Goal: Entertainment & Leisure: Browse casually

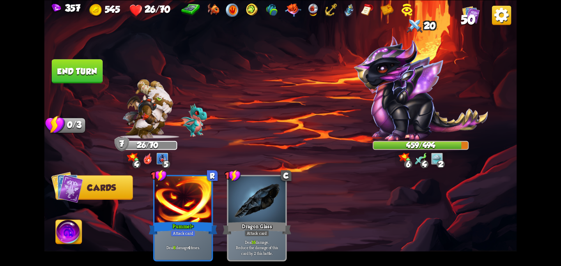
click at [89, 63] on button "End turn" at bounding box center [77, 71] width 51 height 24
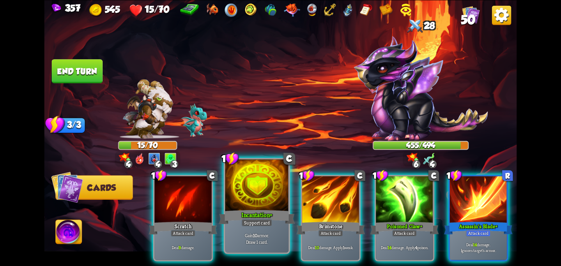
click at [236, 217] on div "Incantation+" at bounding box center [257, 216] width 76 height 17
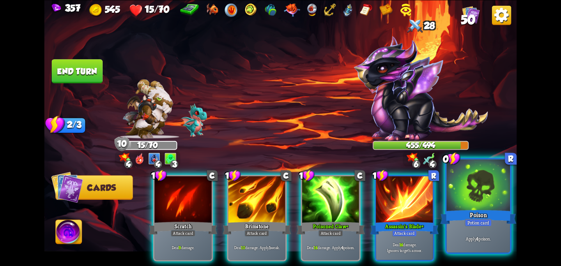
click at [452, 210] on div "Poison" at bounding box center [478, 216] width 76 height 17
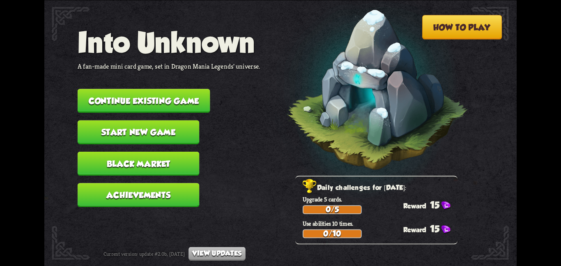
click at [195, 93] on button "Continue existing game" at bounding box center [144, 101] width 133 height 24
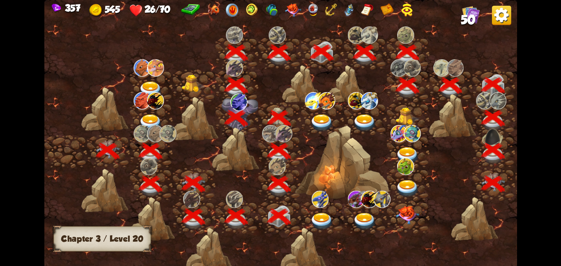
scroll to position [0, 125]
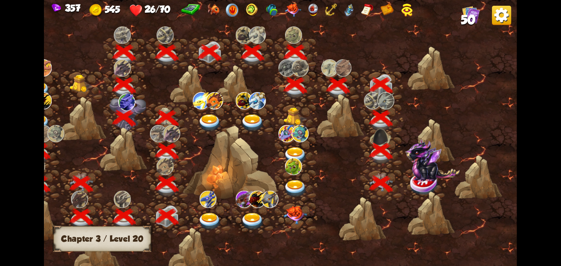
click at [427, 181] on img at bounding box center [425, 183] width 30 height 24
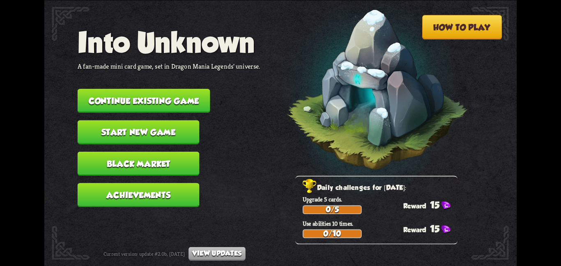
click at [118, 89] on button "Continue existing game" at bounding box center [144, 101] width 133 height 24
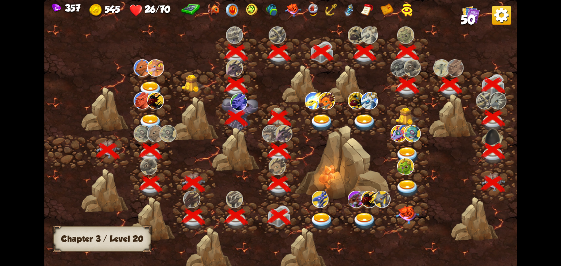
scroll to position [0, 125]
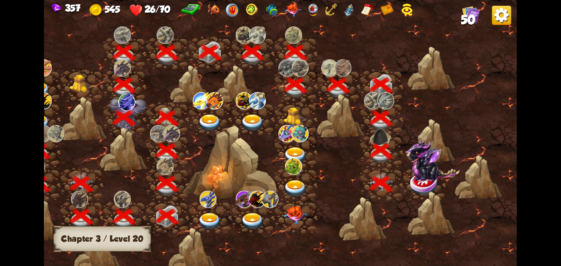
click at [413, 170] on img at bounding box center [432, 159] width 55 height 43
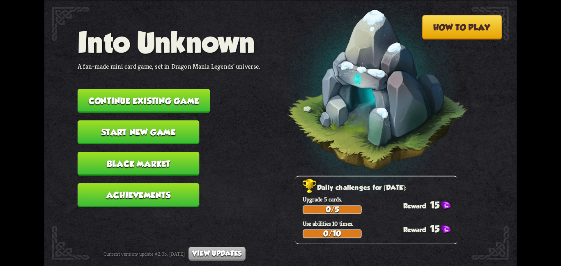
click at [154, 89] on button "Continue existing game" at bounding box center [144, 101] width 133 height 24
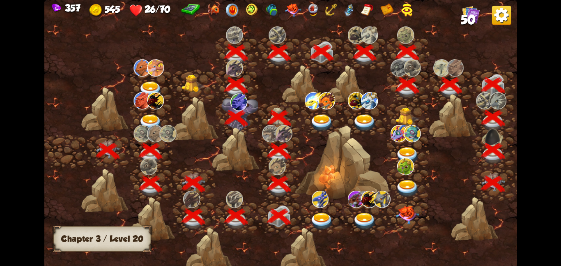
scroll to position [0, 125]
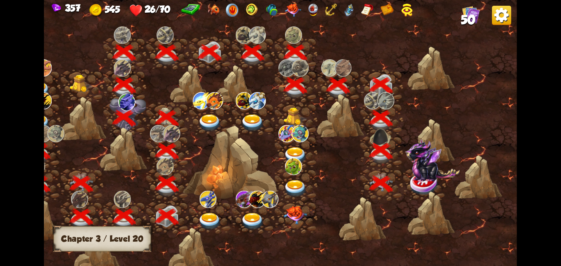
click at [418, 177] on img at bounding box center [432, 159] width 55 height 43
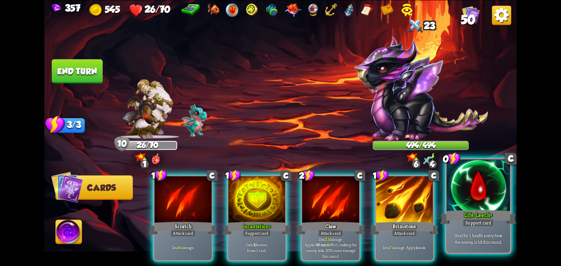
click at [449, 188] on div at bounding box center [478, 185] width 64 height 53
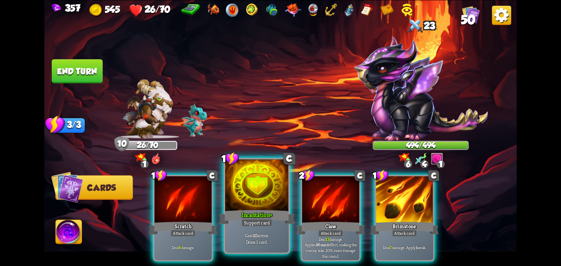
click at [275, 200] on div at bounding box center [257, 185] width 64 height 53
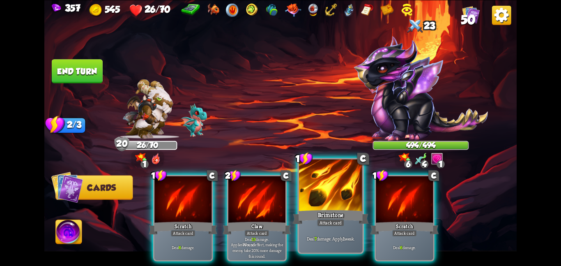
click at [344, 190] on div at bounding box center [331, 185] width 64 height 53
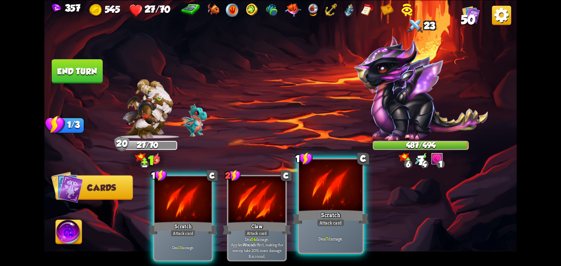
click at [333, 196] on div at bounding box center [331, 185] width 64 height 53
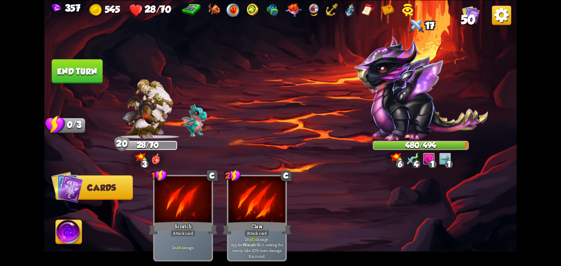
click at [59, 74] on button "End turn" at bounding box center [77, 71] width 51 height 24
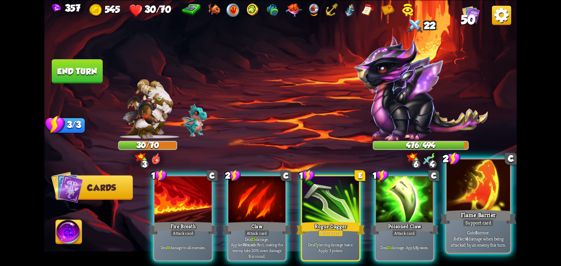
click at [504, 220] on div "Flame Barrier" at bounding box center [478, 216] width 76 height 17
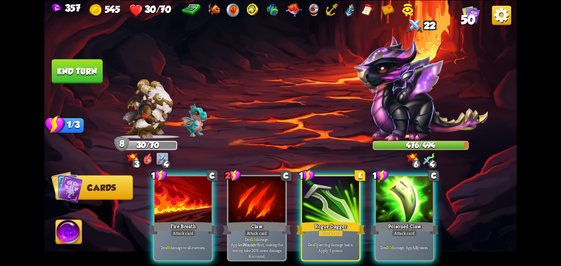
click at [80, 227] on img at bounding box center [69, 233] width 26 height 27
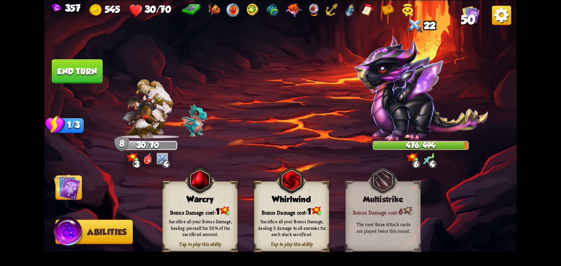
click at [190, 210] on div "Bonus Damage cost: 1" at bounding box center [200, 210] width 75 height 11
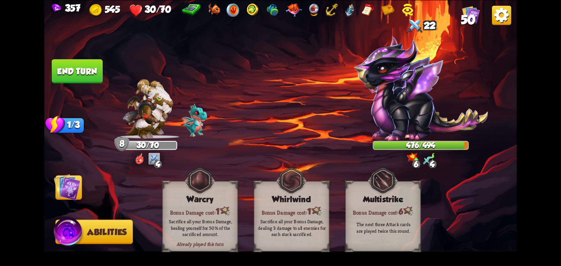
click at [72, 193] on img at bounding box center [67, 186] width 27 height 27
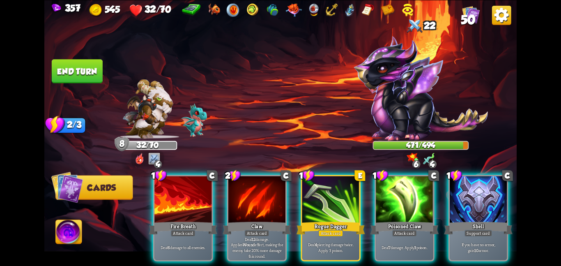
click at [69, 75] on button "End turn" at bounding box center [77, 71] width 51 height 24
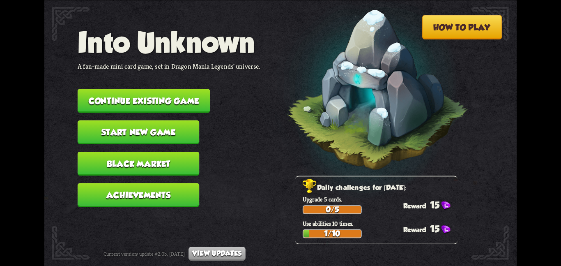
click at [96, 91] on button "Continue existing game" at bounding box center [144, 101] width 133 height 24
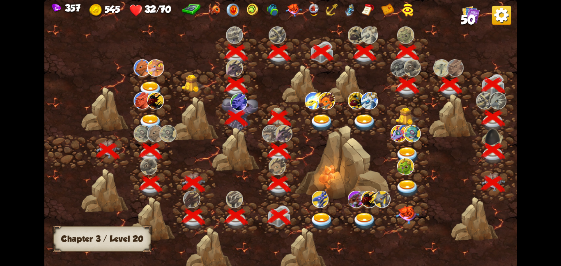
scroll to position [0, 125]
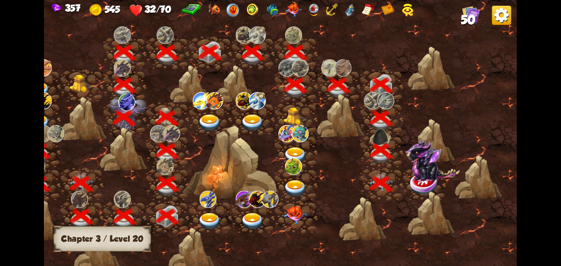
click at [414, 163] on img at bounding box center [432, 159] width 55 height 43
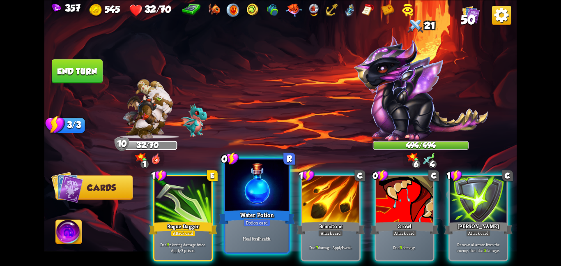
click at [266, 184] on div at bounding box center [257, 185] width 64 height 53
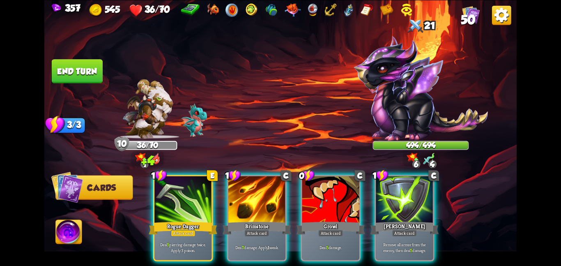
click at [91, 67] on button "End turn" at bounding box center [77, 71] width 51 height 24
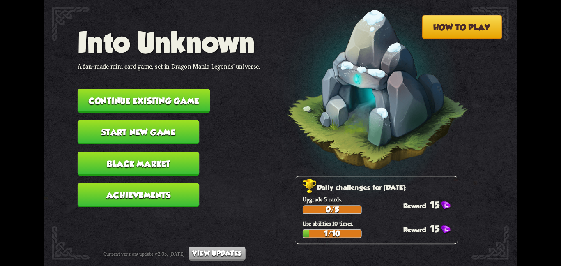
click at [161, 101] on button "Continue existing game" at bounding box center [144, 101] width 133 height 24
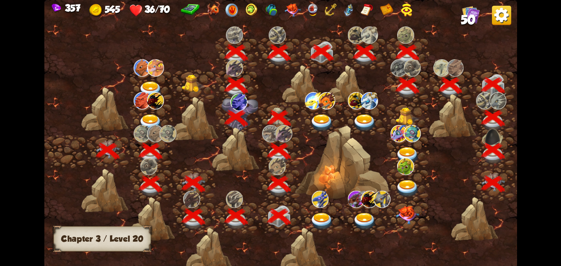
scroll to position [0, 125]
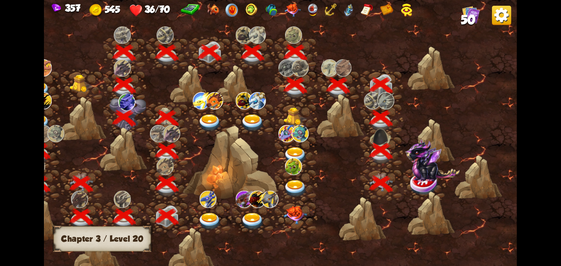
click at [413, 170] on img at bounding box center [432, 159] width 55 height 43
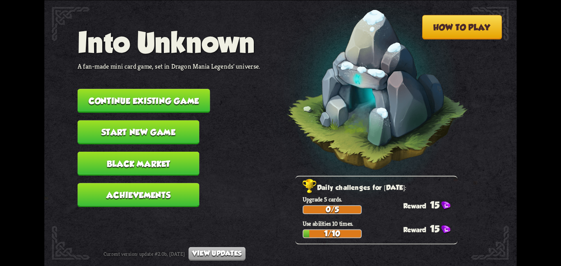
click at [137, 89] on button "Continue existing game" at bounding box center [144, 101] width 133 height 24
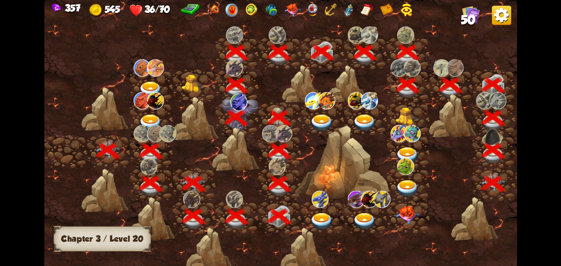
scroll to position [0, 125]
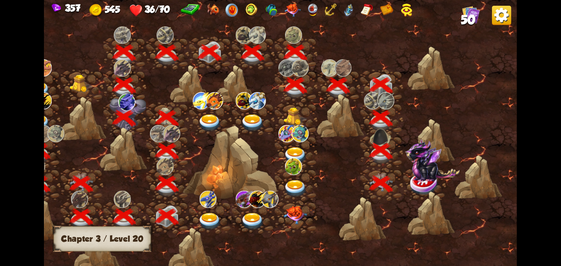
click at [436, 185] on img at bounding box center [425, 183] width 30 height 24
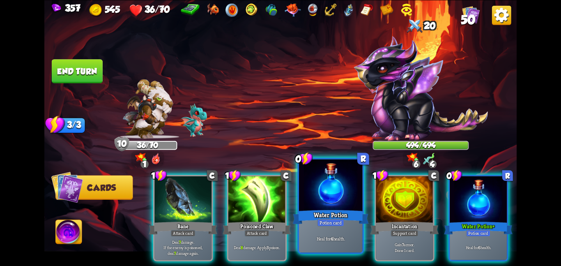
click at [347, 213] on div "Water Potion" at bounding box center [330, 216] width 76 height 17
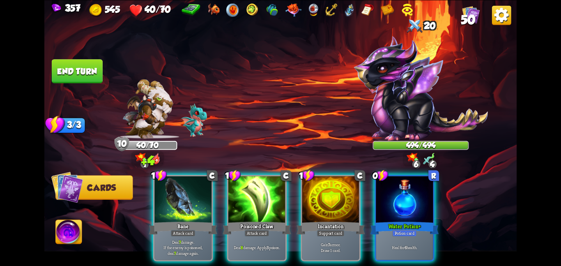
click at [347, 220] on div "Incantation" at bounding box center [330, 227] width 69 height 15
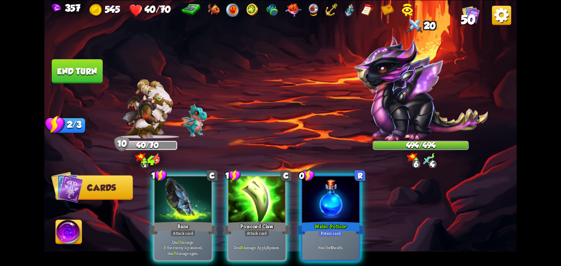
click at [347, 220] on div "Water Potion+" at bounding box center [330, 227] width 69 height 15
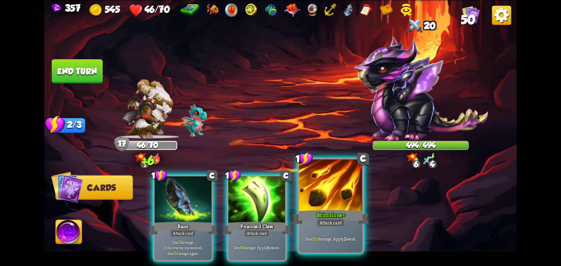
click at [324, 197] on div at bounding box center [331, 185] width 64 height 53
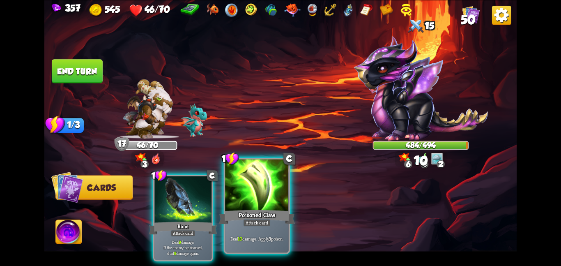
click at [234, 176] on div at bounding box center [257, 185] width 64 height 53
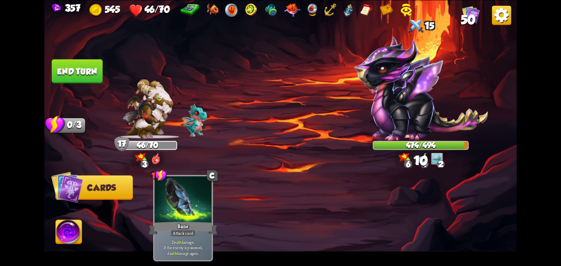
click at [72, 68] on button "End turn" at bounding box center [77, 71] width 51 height 24
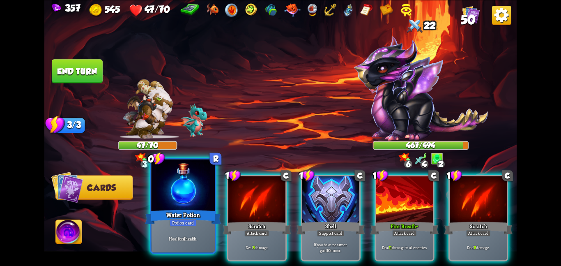
click at [165, 216] on div "Water Potion" at bounding box center [183, 216] width 76 height 17
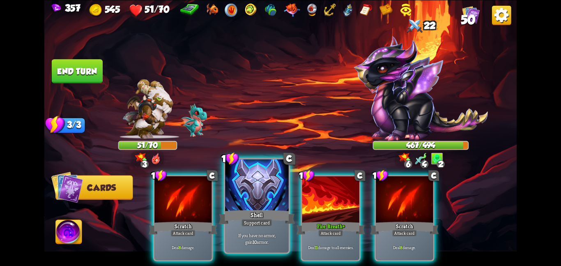
click at [240, 181] on div at bounding box center [257, 185] width 64 height 53
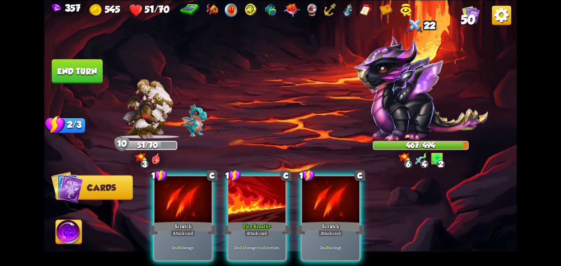
click at [55, 228] on button "Abilities" at bounding box center [68, 231] width 27 height 24
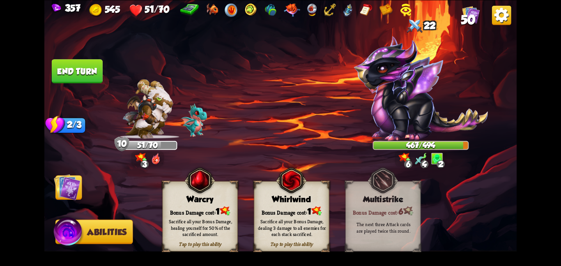
click at [160, 217] on img at bounding box center [280, 133] width 472 height 266
click at [177, 209] on div "Bonus Damage cost: 1" at bounding box center [200, 210] width 75 height 11
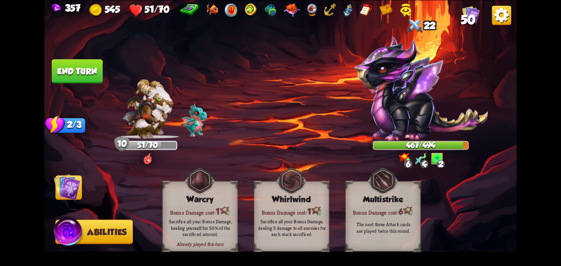
click at [73, 196] on img at bounding box center [67, 186] width 27 height 27
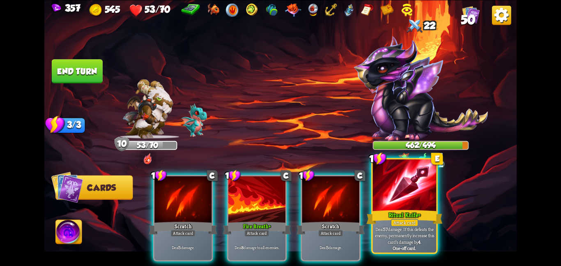
click at [387, 192] on div at bounding box center [405, 185] width 64 height 53
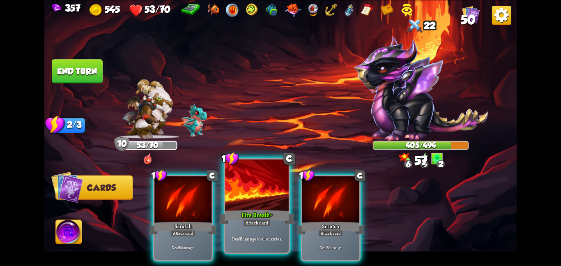
click at [264, 203] on div at bounding box center [257, 185] width 64 height 53
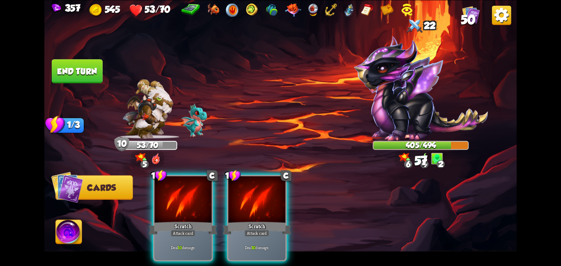
click at [264, 203] on div at bounding box center [256, 200] width 57 height 48
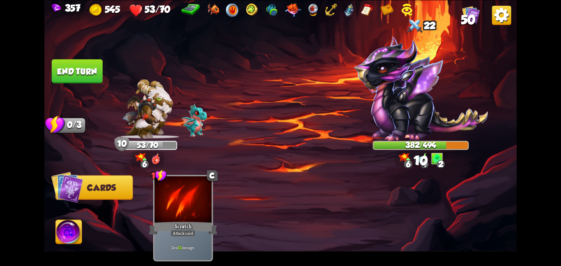
click at [59, 224] on img at bounding box center [69, 233] width 26 height 27
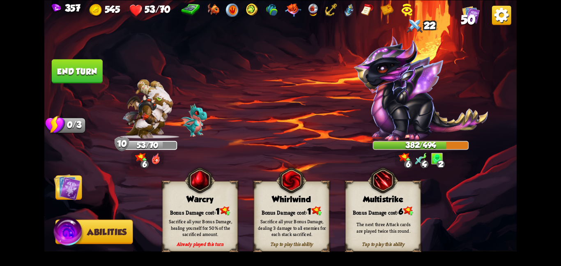
click at [213, 204] on div "Already played this turn Warcry Bonus Damage cost: 1 Sacrifice all your Bonus D…" at bounding box center [199, 216] width 75 height 70
click at [59, 190] on img at bounding box center [67, 186] width 27 height 27
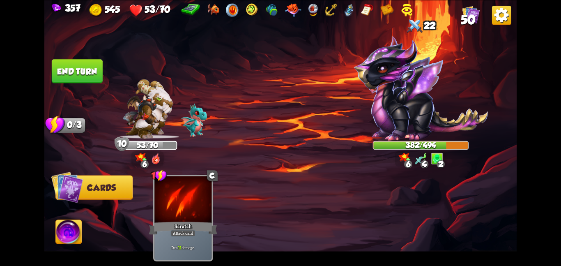
click at [75, 71] on button "End turn" at bounding box center [77, 71] width 51 height 24
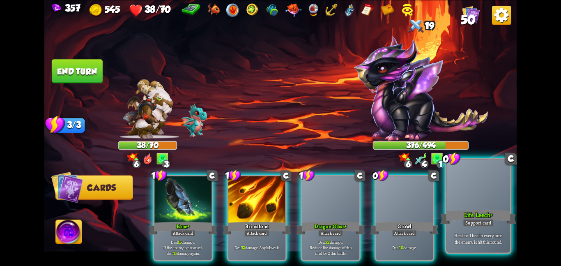
click at [466, 195] on div at bounding box center [478, 185] width 64 height 53
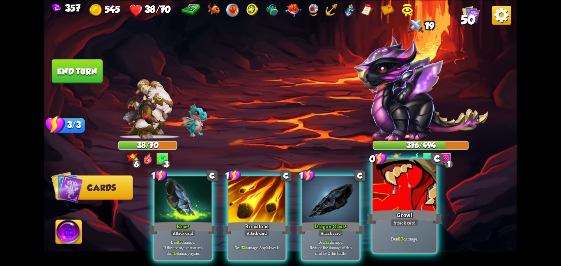
click at [411, 201] on div at bounding box center [405, 185] width 64 height 53
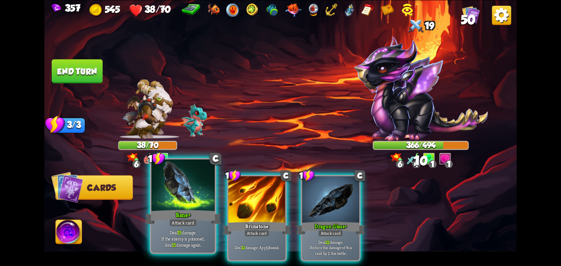
click at [209, 209] on div "Bane+" at bounding box center [183, 216] width 76 height 17
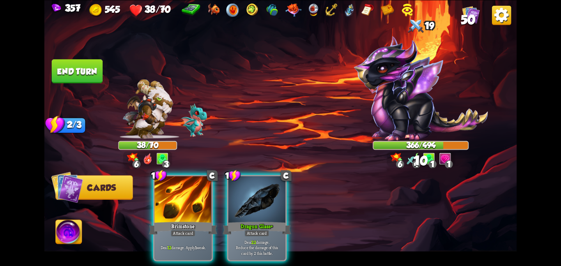
click at [209, 220] on div "Brimstone" at bounding box center [183, 227] width 69 height 15
click at [223, 220] on div "Dragon Glass+" at bounding box center [257, 227] width 69 height 15
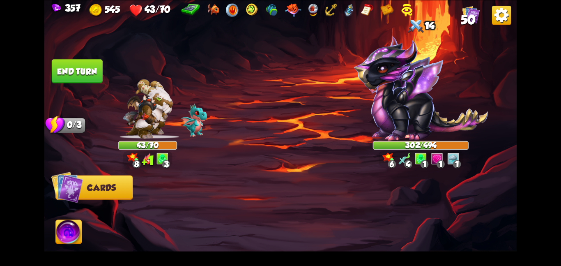
click at [79, 72] on button "End turn" at bounding box center [77, 71] width 51 height 24
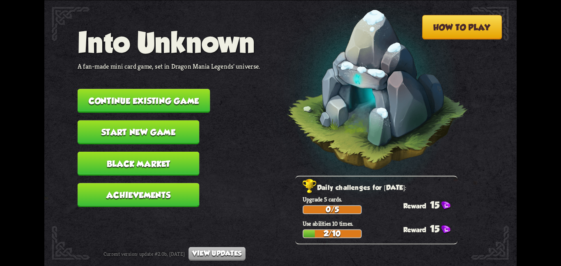
click at [141, 93] on button "Continue existing game" at bounding box center [144, 101] width 133 height 24
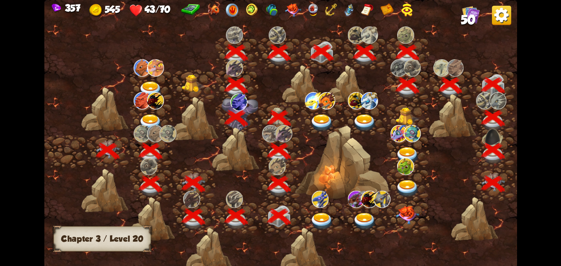
scroll to position [0, 125]
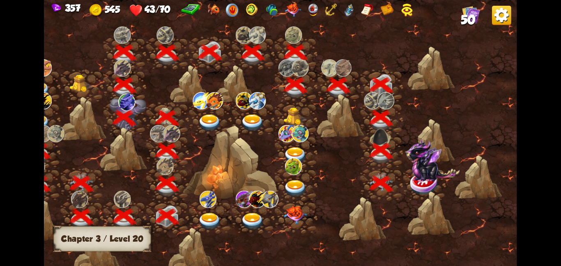
click at [418, 169] on img at bounding box center [432, 159] width 55 height 43
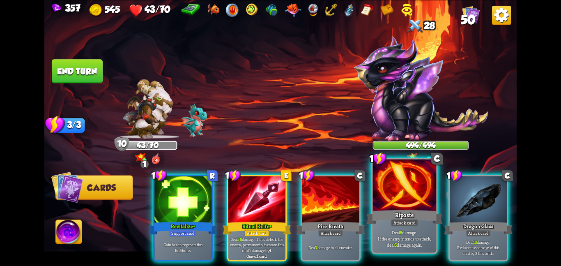
click at [386, 185] on div at bounding box center [405, 185] width 64 height 53
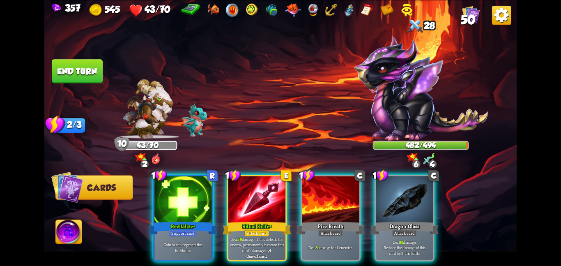
click at [386, 185] on div at bounding box center [404, 200] width 57 height 48
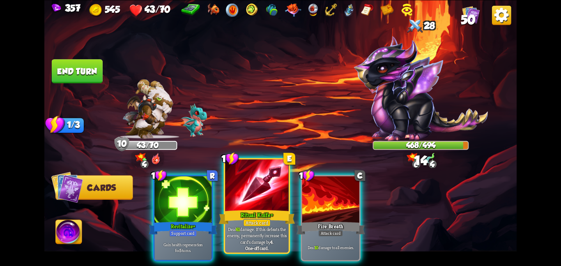
click at [259, 188] on div at bounding box center [257, 185] width 64 height 53
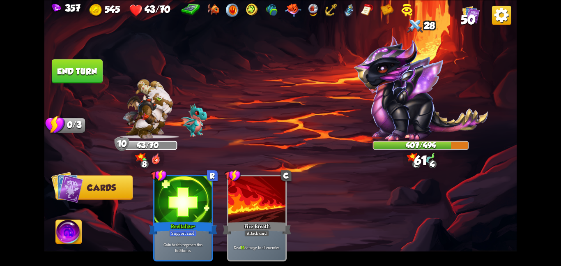
click at [64, 235] on img at bounding box center [69, 233] width 26 height 27
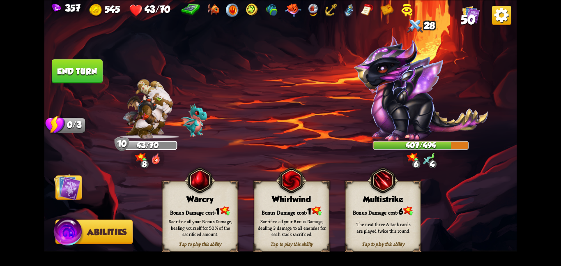
click at [207, 201] on div "Warcry" at bounding box center [200, 198] width 75 height 9
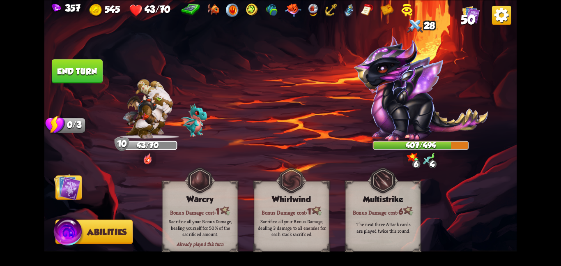
click at [66, 199] on img at bounding box center [67, 186] width 27 height 27
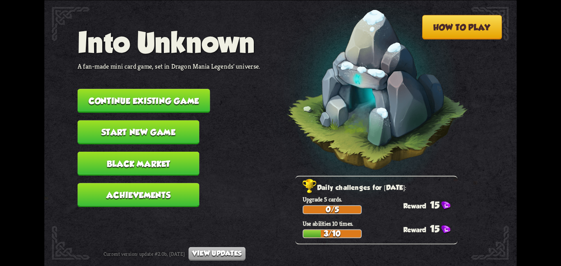
click at [119, 96] on button "Continue existing game" at bounding box center [144, 101] width 133 height 24
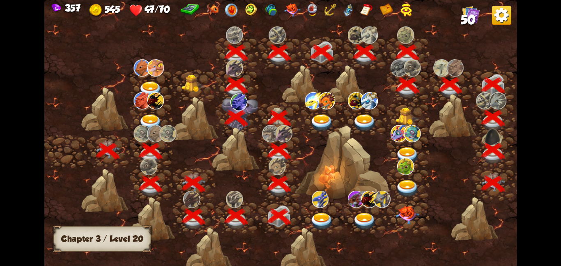
scroll to position [0, 125]
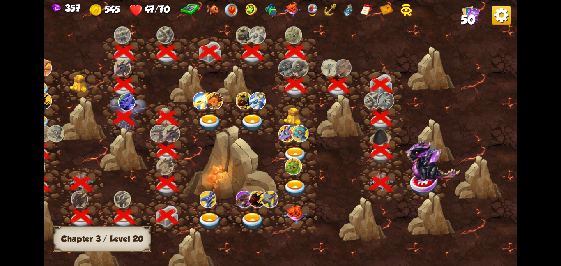
click at [412, 170] on img at bounding box center [432, 159] width 55 height 43
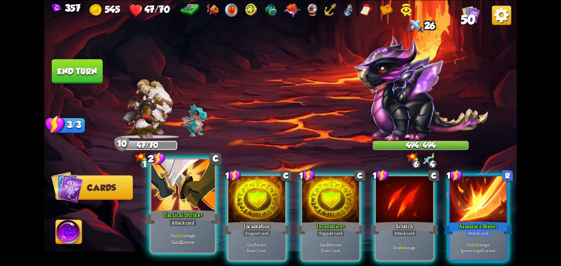
click at [170, 203] on div at bounding box center [183, 185] width 64 height 53
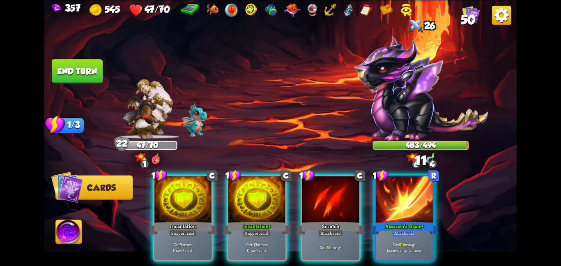
click at [170, 203] on div at bounding box center [182, 200] width 57 height 48
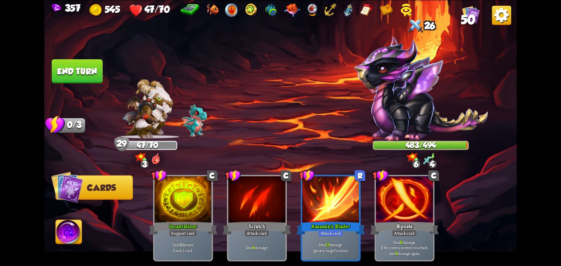
click at [79, 81] on button "End turn" at bounding box center [77, 71] width 51 height 24
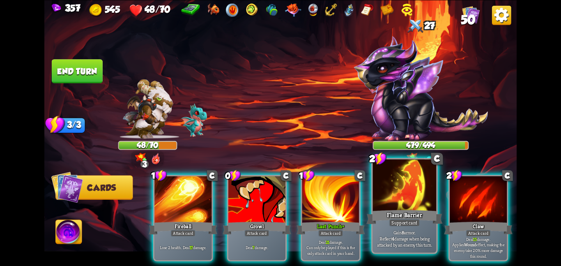
click at [381, 210] on div "Flame Barrier" at bounding box center [404, 216] width 76 height 17
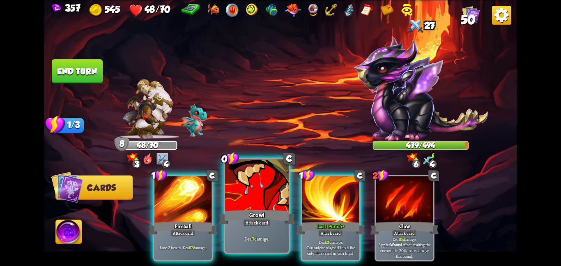
click at [224, 198] on div "0 C Growl Attack card Deal 7 damage." at bounding box center [257, 206] width 67 height 96
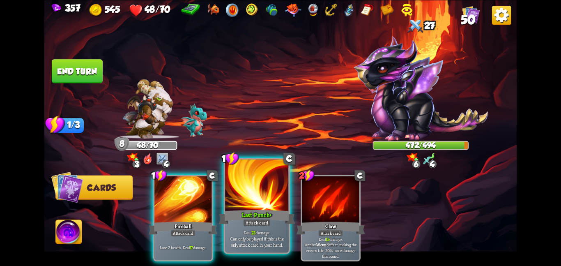
click at [248, 201] on div at bounding box center [257, 185] width 64 height 53
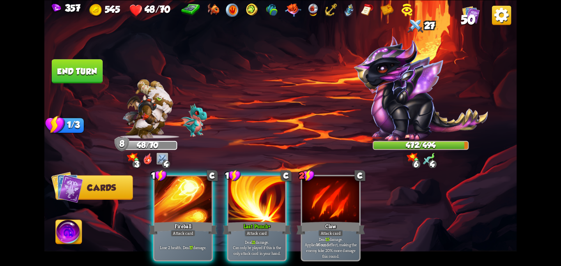
click at [57, 234] on img at bounding box center [69, 233] width 26 height 27
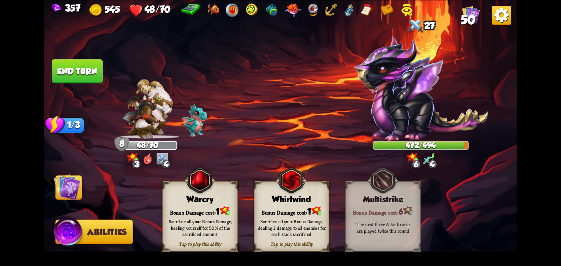
click at [164, 213] on div "Sacrifice all your Bonus Damage, healing yourself for 50% of the sacrificed amo…" at bounding box center [200, 228] width 75 height 30
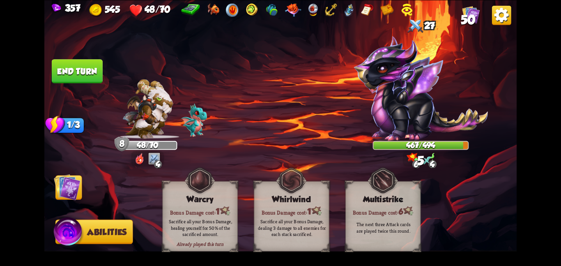
click at [78, 193] on img at bounding box center [67, 186] width 27 height 27
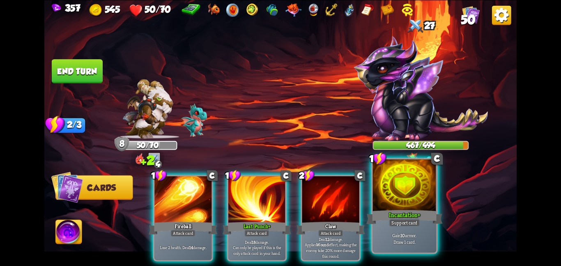
click at [399, 209] on div "Incantation+" at bounding box center [404, 216] width 76 height 17
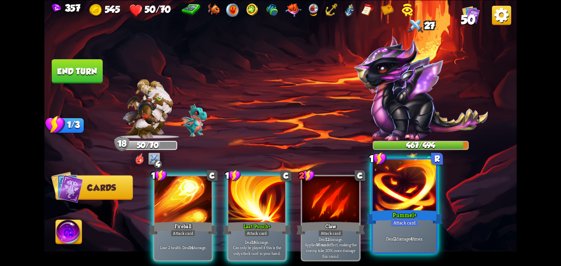
click at [385, 191] on div at bounding box center [405, 185] width 64 height 53
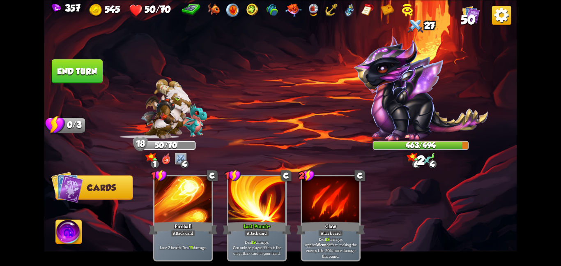
click at [87, 73] on button "End turn" at bounding box center [77, 71] width 51 height 24
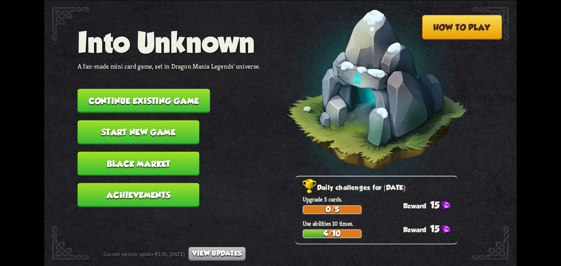
click at [143, 98] on button "Continue existing game" at bounding box center [144, 101] width 133 height 24
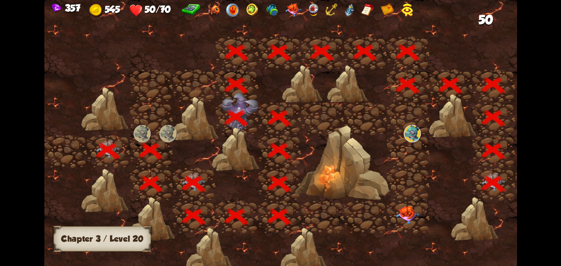
scroll to position [0, 125]
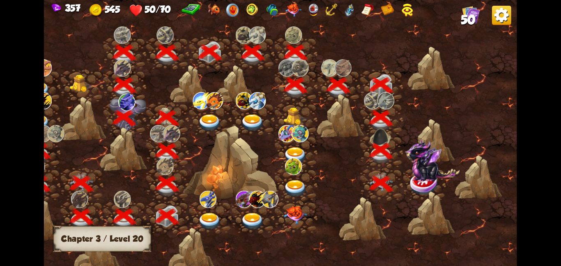
click at [415, 167] on img at bounding box center [432, 159] width 55 height 43
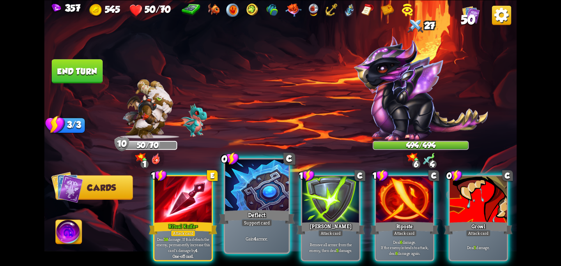
click at [278, 189] on div at bounding box center [257, 185] width 64 height 53
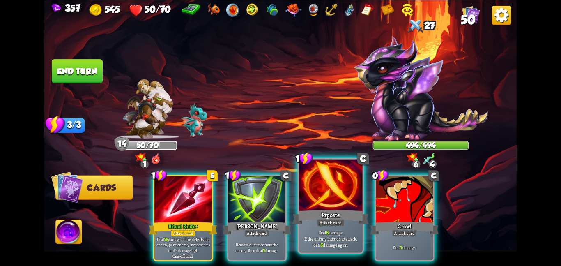
click at [325, 187] on div at bounding box center [331, 185] width 64 height 53
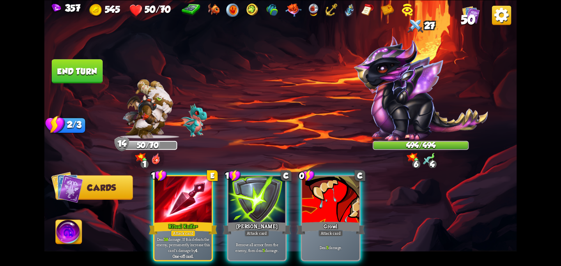
click at [325, 187] on div "1 E Ritual Knife+ Attack card Deal 58 damage. If this defeats the enemy, perman…" at bounding box center [328, 206] width 378 height 118
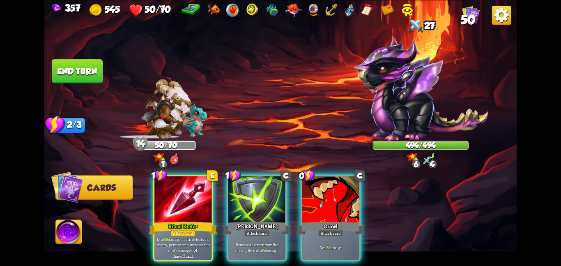
click at [325, 187] on div at bounding box center [330, 200] width 57 height 48
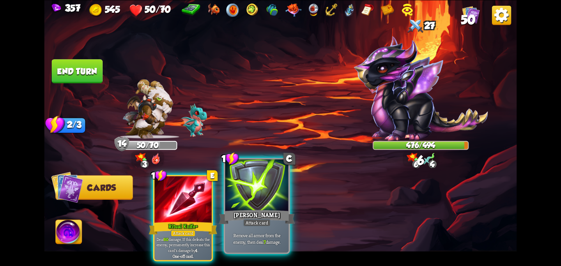
click at [235, 185] on div at bounding box center [257, 185] width 64 height 53
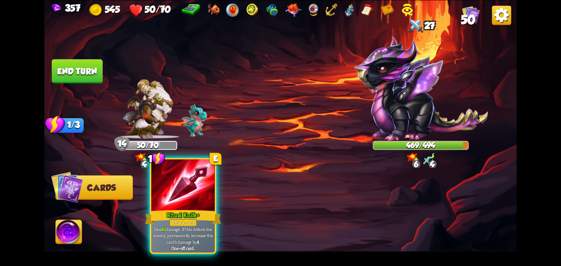
click at [185, 197] on div at bounding box center [183, 185] width 64 height 53
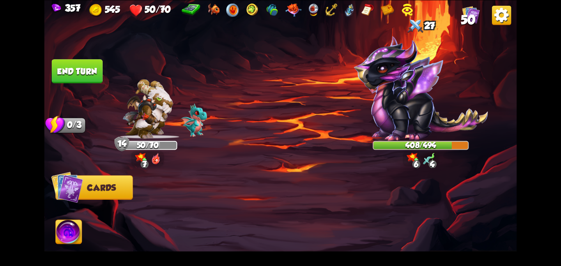
click at [70, 72] on button "End turn" at bounding box center [77, 71] width 52 height 25
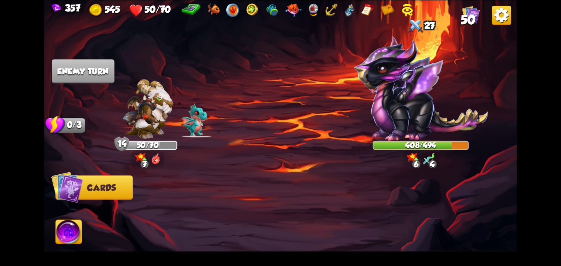
click at [69, 223] on img at bounding box center [69, 233] width 26 height 27
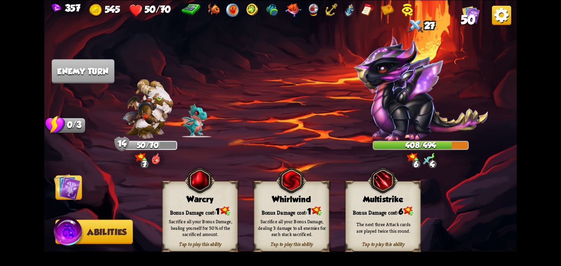
click at [187, 197] on div "Warcry" at bounding box center [200, 198] width 75 height 9
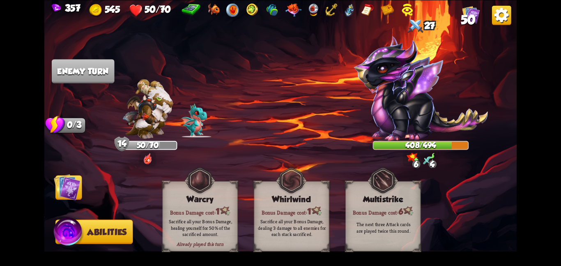
click at [75, 194] on img at bounding box center [67, 186] width 27 height 27
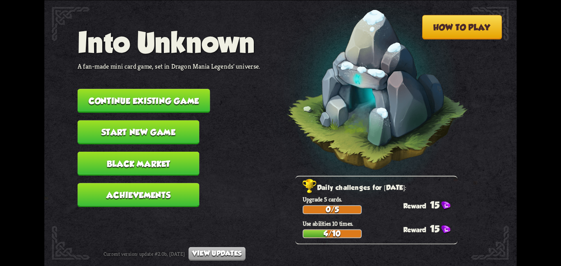
click at [118, 91] on button "Continue existing game" at bounding box center [144, 101] width 133 height 24
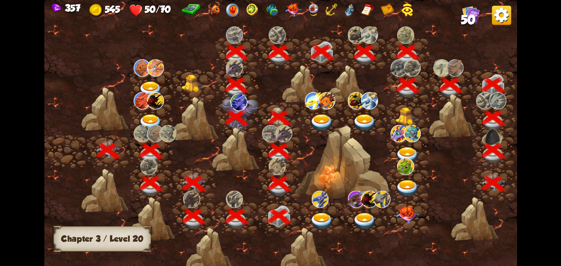
scroll to position [0, 125]
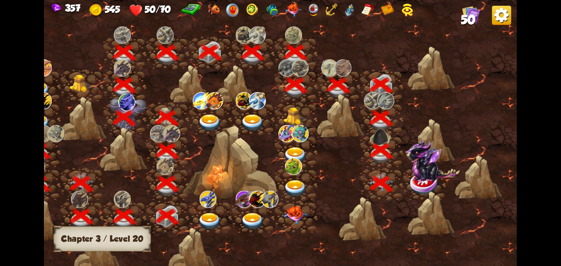
click at [438, 188] on img at bounding box center [425, 183] width 30 height 24
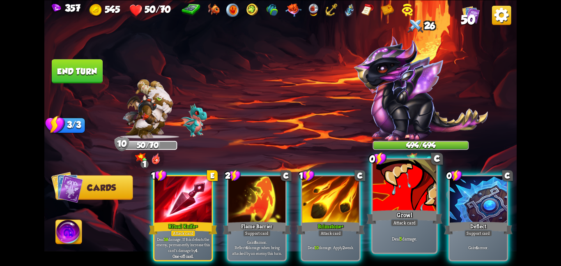
click at [415, 194] on div at bounding box center [405, 185] width 64 height 53
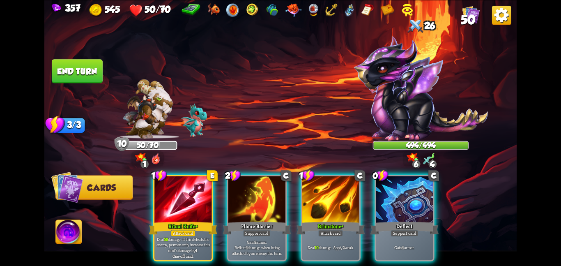
click at [415, 194] on div at bounding box center [404, 200] width 57 height 48
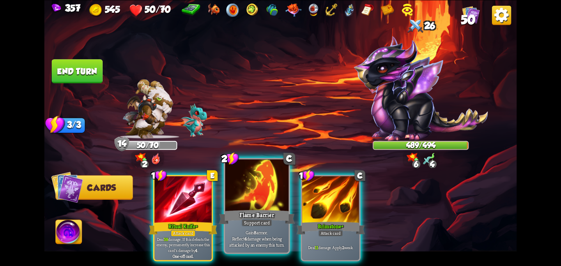
click at [249, 200] on div at bounding box center [257, 185] width 64 height 53
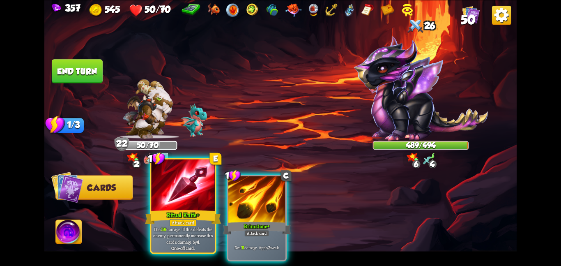
click at [177, 197] on div at bounding box center [183, 185] width 64 height 53
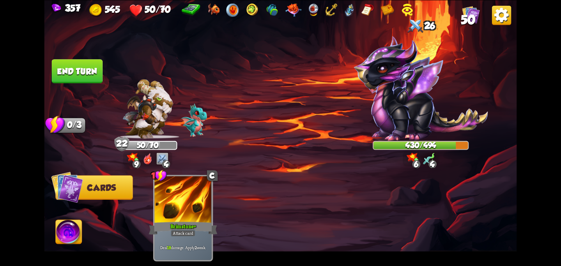
click at [78, 69] on button "End turn" at bounding box center [77, 71] width 52 height 24
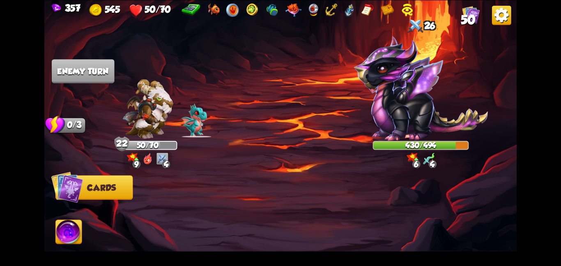
click at [220, 85] on img at bounding box center [280, 133] width 472 height 266
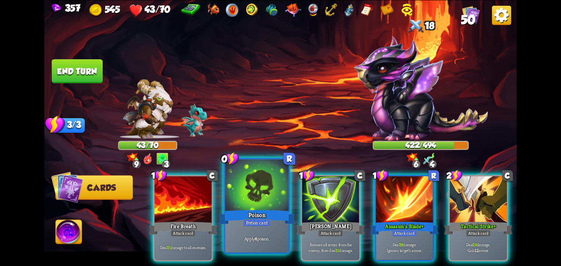
click at [257, 183] on div at bounding box center [257, 185] width 64 height 53
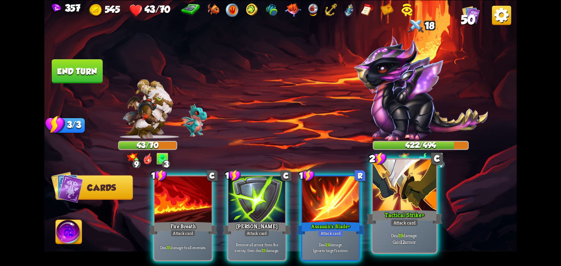
click at [391, 185] on div at bounding box center [405, 185] width 64 height 53
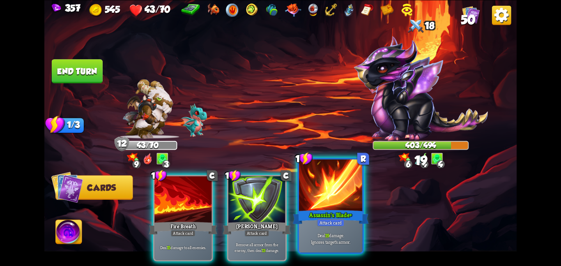
click at [331, 193] on div at bounding box center [331, 185] width 64 height 53
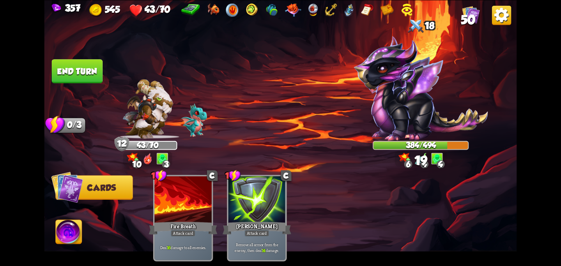
click at [73, 63] on button "End turn" at bounding box center [77, 71] width 52 height 25
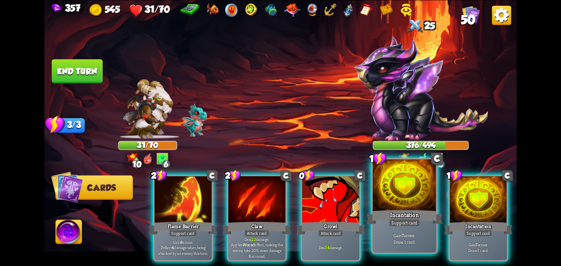
click at [395, 191] on div at bounding box center [405, 185] width 64 height 53
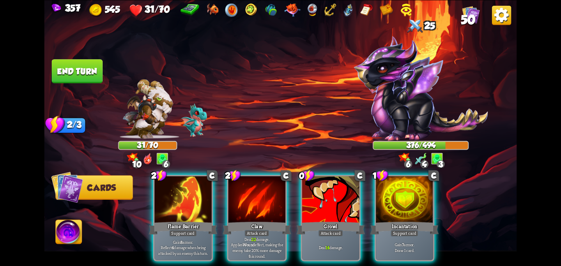
click at [395, 191] on div "2 C Flame Barrier Support card Gain 8 armor. Reflect 4 damage when being attack…" at bounding box center [328, 206] width 378 height 118
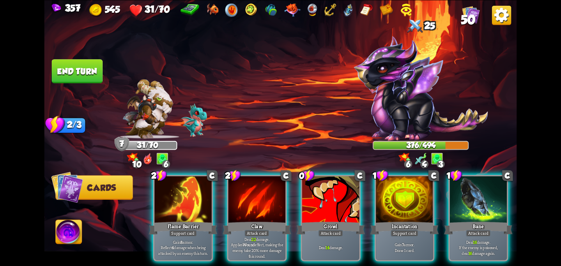
click at [395, 191] on div at bounding box center [404, 200] width 57 height 48
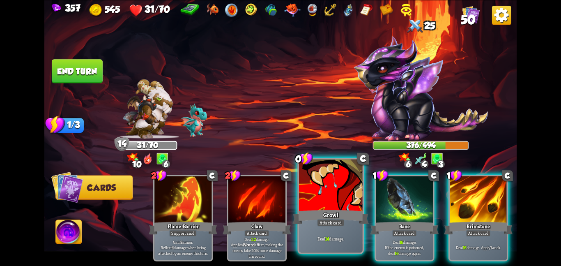
click at [328, 198] on div at bounding box center [331, 185] width 64 height 53
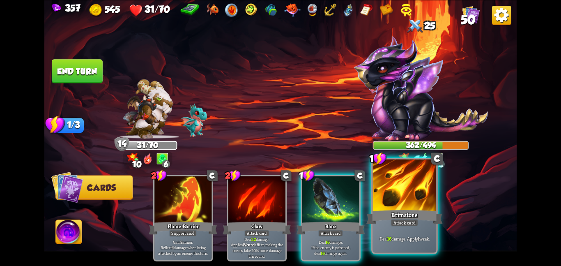
click at [406, 199] on div at bounding box center [405, 185] width 64 height 53
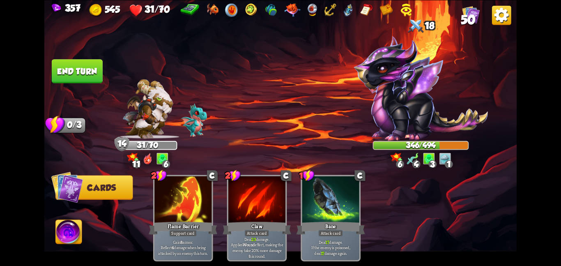
click at [67, 78] on button "End turn" at bounding box center [77, 71] width 52 height 25
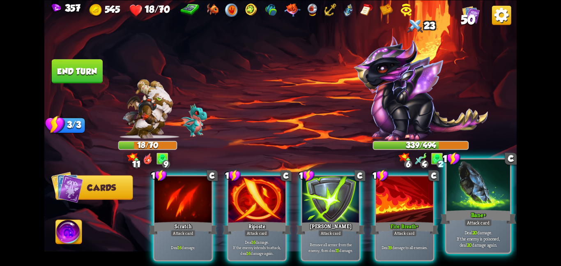
click at [486, 210] on div "Bane+" at bounding box center [478, 216] width 76 height 17
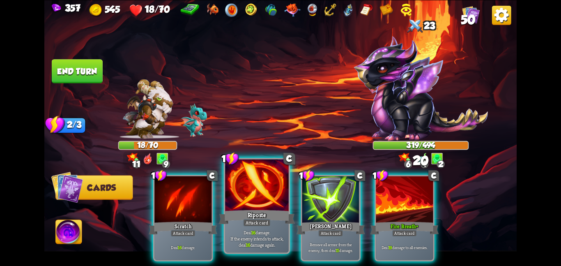
click at [279, 192] on div at bounding box center [257, 185] width 64 height 53
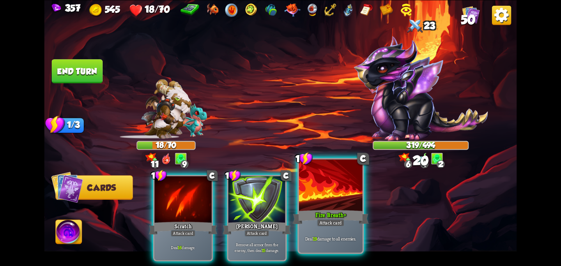
click at [323, 188] on div at bounding box center [331, 185] width 64 height 53
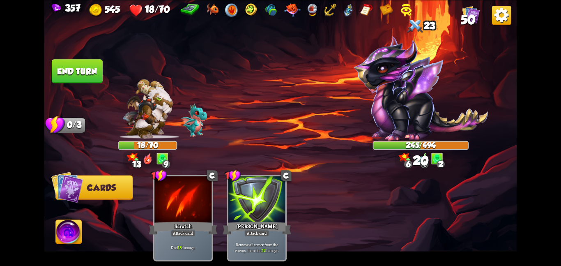
click at [68, 236] on img at bounding box center [69, 233] width 26 height 27
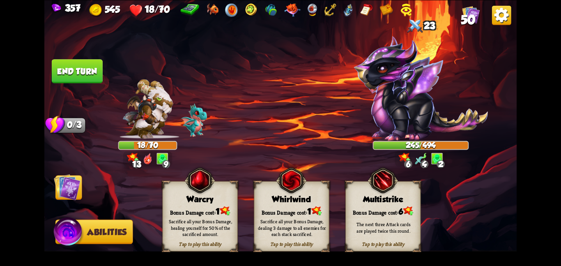
click at [181, 200] on div "Warcry" at bounding box center [200, 198] width 75 height 9
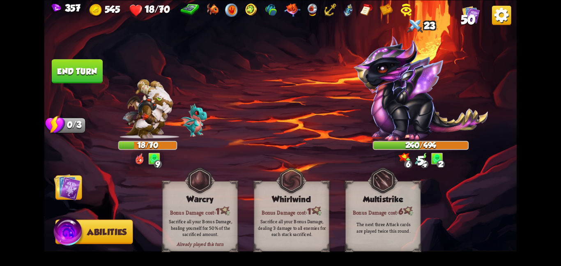
click at [59, 187] on img at bounding box center [67, 186] width 27 height 27
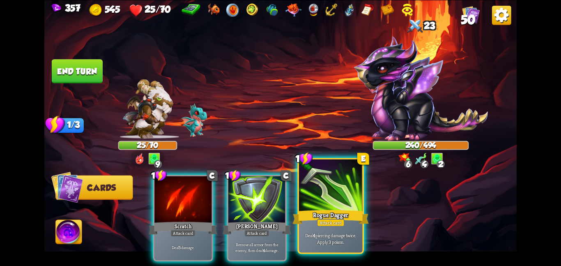
click at [319, 185] on div at bounding box center [331, 185] width 64 height 53
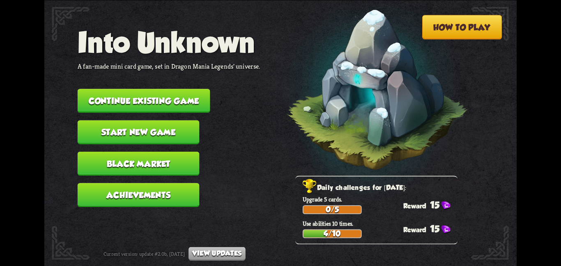
click at [148, 95] on button "Continue existing game" at bounding box center [144, 101] width 133 height 24
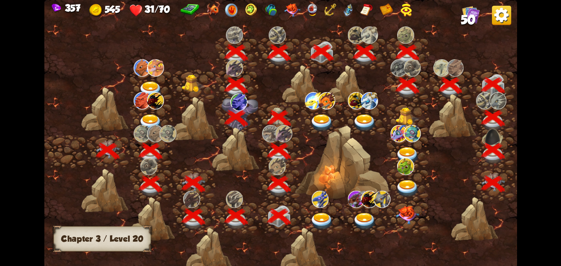
scroll to position [0, 125]
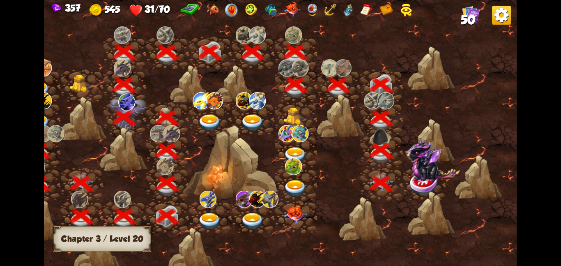
click at [431, 186] on img at bounding box center [425, 183] width 30 height 24
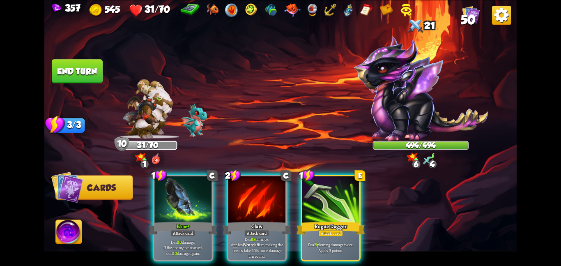
click at [269, 117] on div "Player turn" at bounding box center [280, 132] width 472 height 73
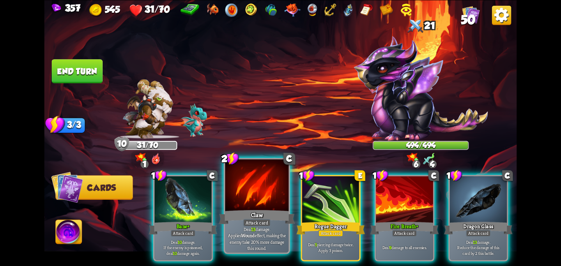
click at [260, 212] on div "Claw" at bounding box center [257, 216] width 76 height 17
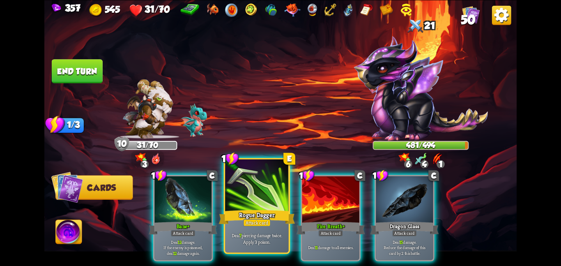
click at [243, 195] on div at bounding box center [257, 185] width 64 height 53
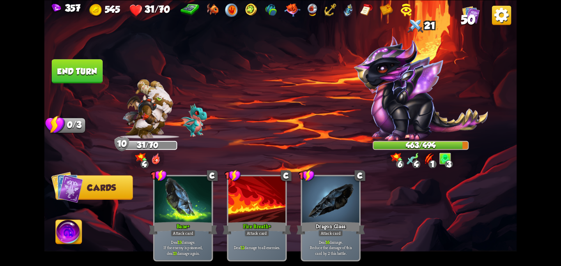
click at [63, 233] on img at bounding box center [69, 233] width 26 height 27
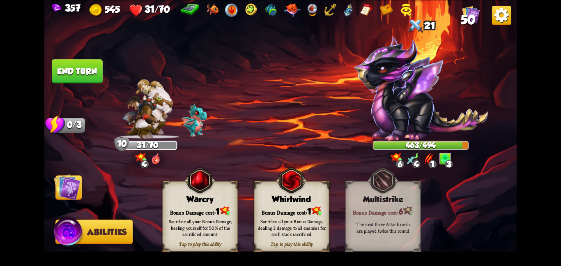
click at [205, 194] on img at bounding box center [200, 180] width 30 height 31
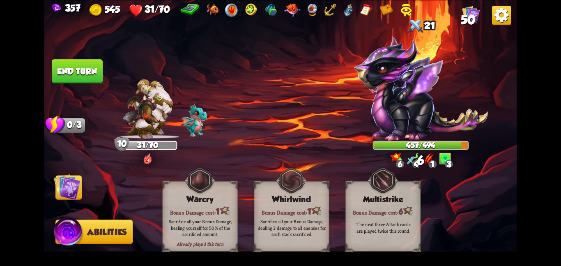
click at [79, 73] on button "End turn" at bounding box center [77, 71] width 51 height 24
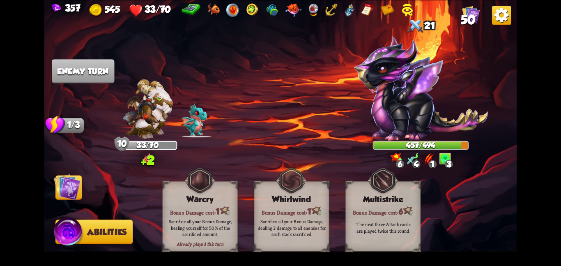
click at [61, 179] on img at bounding box center [67, 186] width 27 height 27
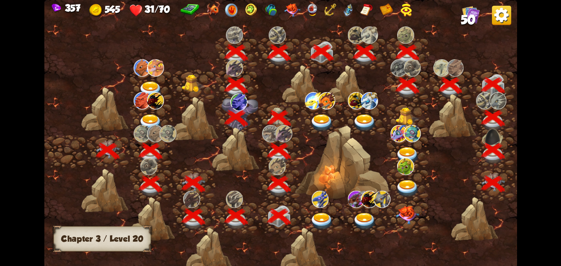
scroll to position [0, 125]
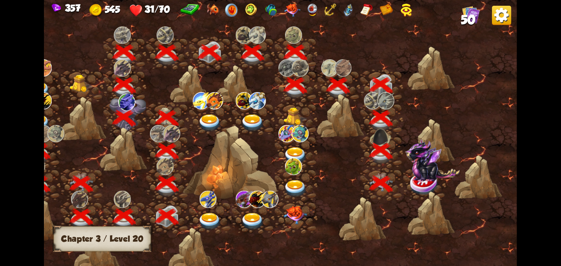
click at [422, 182] on img at bounding box center [425, 183] width 30 height 24
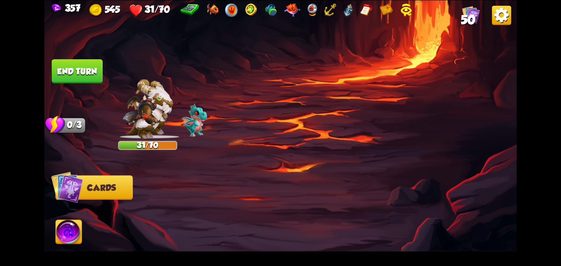
click at [422, 182] on div at bounding box center [328, 206] width 378 height 118
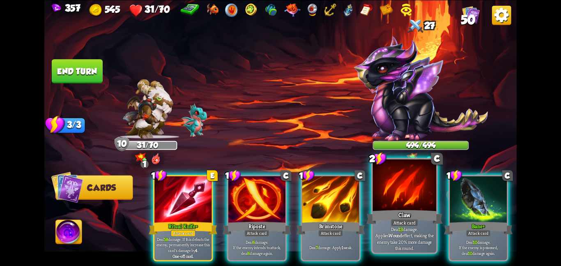
click at [406, 189] on div at bounding box center [405, 185] width 64 height 53
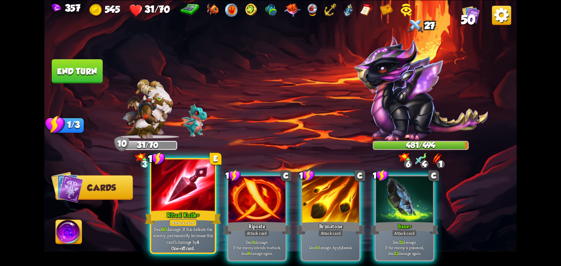
click at [193, 193] on div at bounding box center [183, 185] width 64 height 53
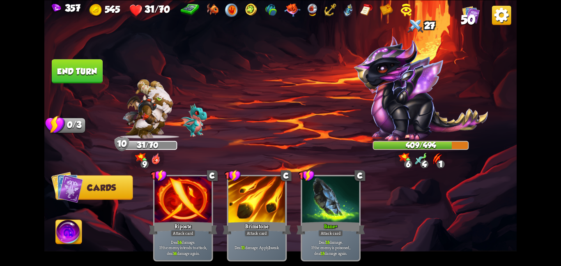
click at [58, 231] on img at bounding box center [69, 233] width 26 height 27
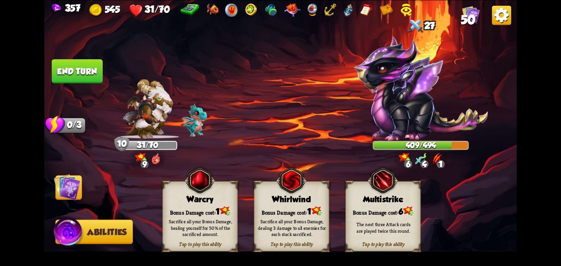
click at [207, 198] on div "Warcry" at bounding box center [200, 198] width 75 height 9
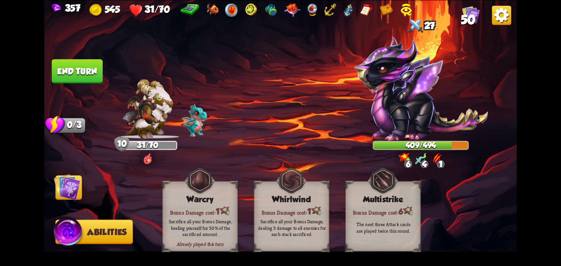
click at [70, 182] on img at bounding box center [67, 186] width 27 height 27
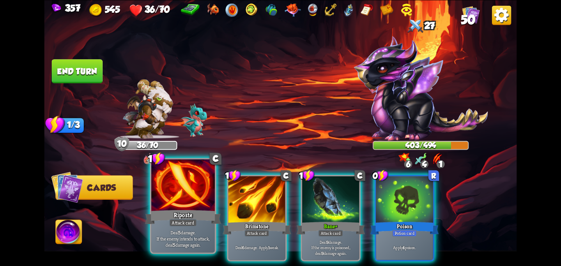
click at [180, 211] on div "Riposte" at bounding box center [183, 216] width 76 height 17
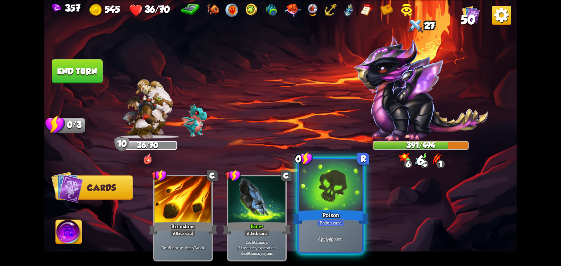
click at [317, 205] on div at bounding box center [331, 185] width 64 height 53
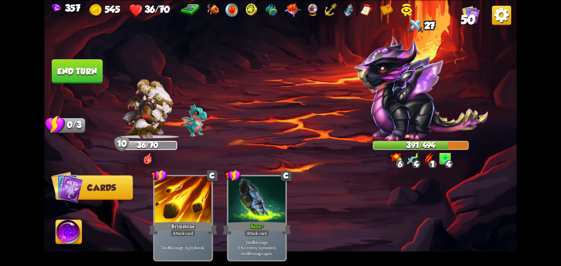
click at [92, 75] on button "End turn" at bounding box center [77, 71] width 51 height 24
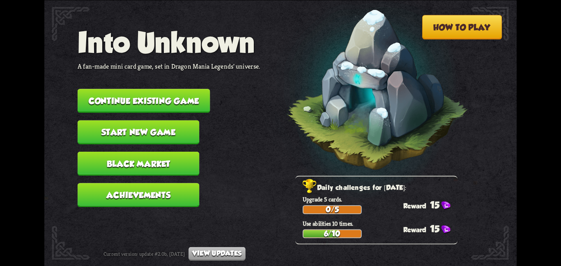
click at [111, 81] on nav "Into Unknown A fan-made mini card game, set in Dragon Mania Legends' universe. …" at bounding box center [169, 120] width 183 height 188
click at [128, 89] on button "Continue existing game" at bounding box center [144, 101] width 133 height 24
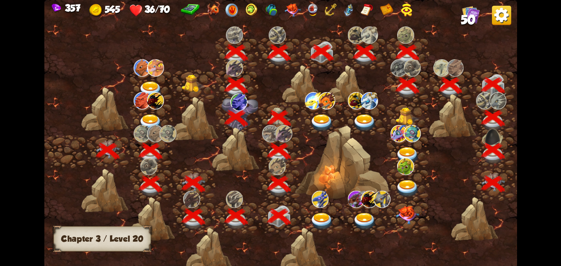
scroll to position [0, 125]
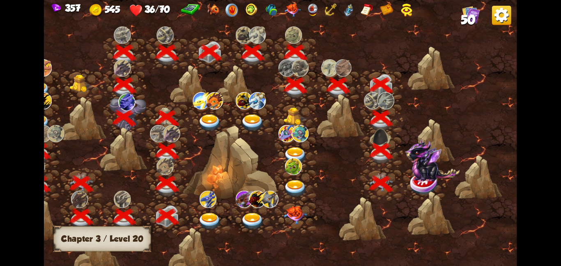
click at [436, 183] on img at bounding box center [425, 183] width 30 height 24
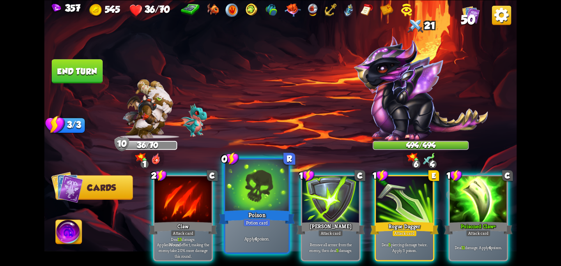
click at [274, 182] on div at bounding box center [257, 185] width 64 height 53
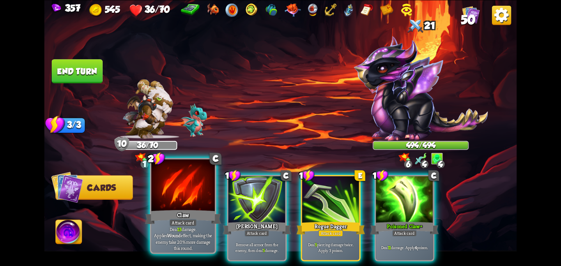
click at [188, 197] on div at bounding box center [183, 185] width 64 height 53
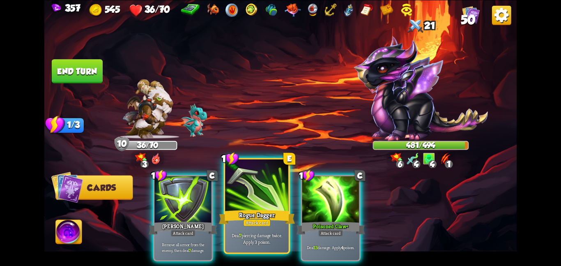
click at [246, 207] on div at bounding box center [257, 185] width 64 height 53
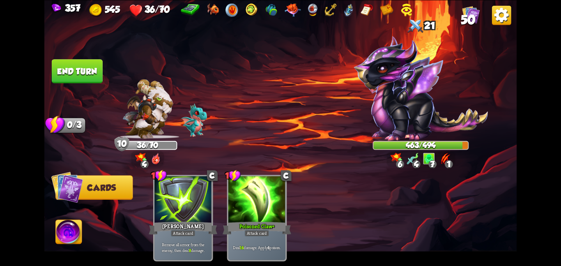
click at [79, 73] on button "End turn" at bounding box center [77, 71] width 51 height 24
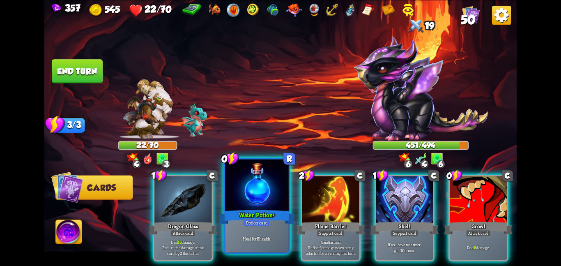
click at [266, 226] on div "Potion card" at bounding box center [256, 222] width 27 height 8
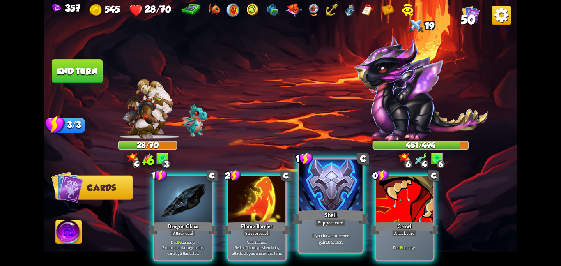
click at [321, 213] on div "Shell" at bounding box center [330, 216] width 76 height 17
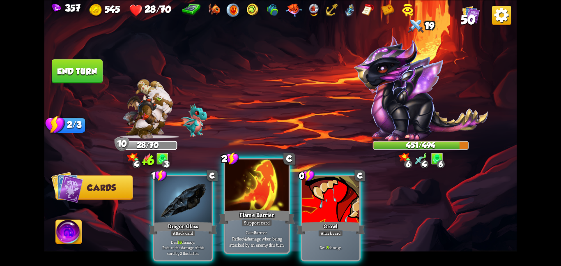
click at [238, 193] on div at bounding box center [257, 185] width 64 height 53
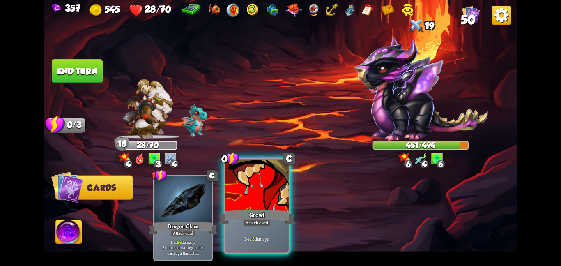
click at [233, 184] on div at bounding box center [257, 185] width 64 height 53
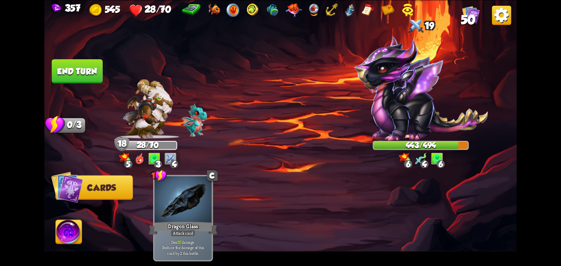
click at [61, 227] on img at bounding box center [69, 233] width 26 height 27
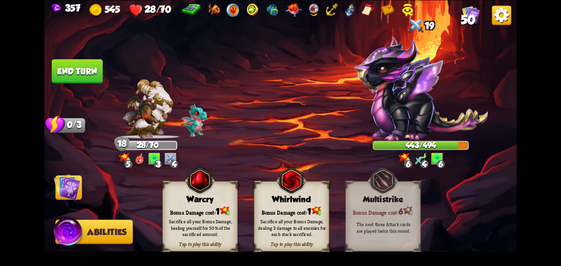
click at [190, 194] on img at bounding box center [200, 180] width 30 height 31
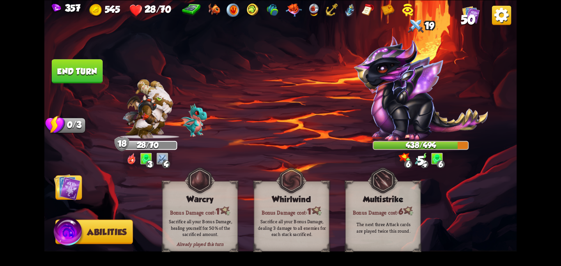
click at [76, 194] on img at bounding box center [67, 186] width 27 height 27
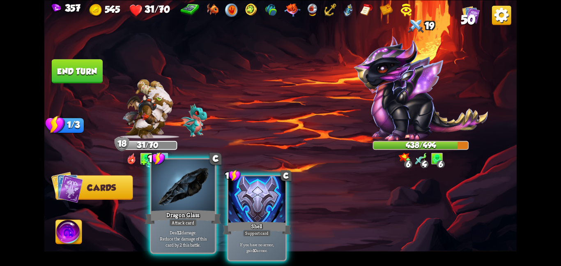
click at [193, 236] on p "Deal 12 damage. Reduce the damage of this card by 2 this battle." at bounding box center [183, 238] width 60 height 19
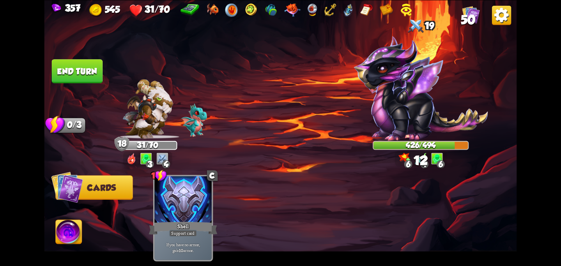
click at [81, 64] on button "End turn" at bounding box center [77, 71] width 51 height 24
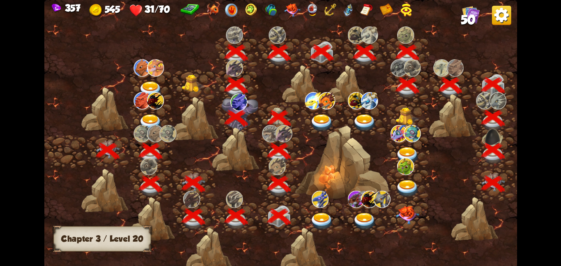
scroll to position [0, 125]
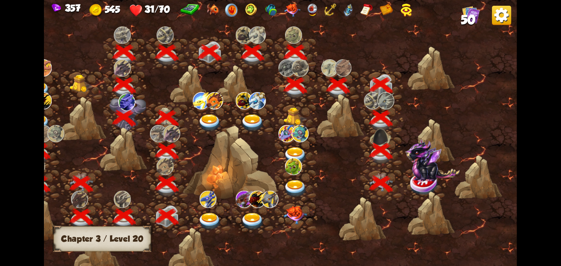
click at [421, 183] on img at bounding box center [425, 183] width 30 height 24
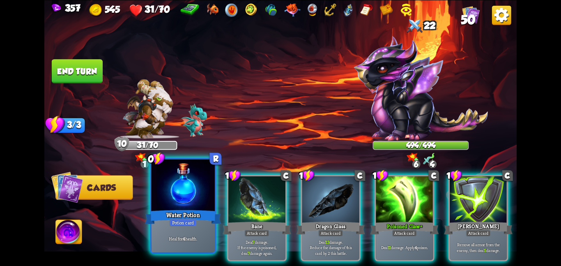
click at [193, 193] on div at bounding box center [183, 185] width 64 height 53
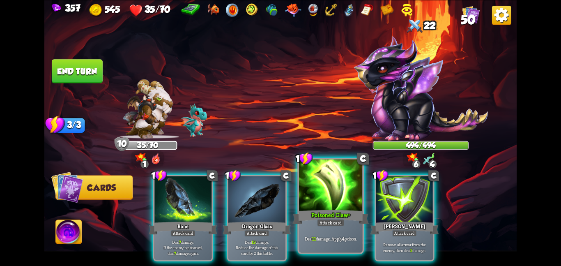
click at [327, 211] on div "Poisoned Claw+" at bounding box center [330, 216] width 76 height 17
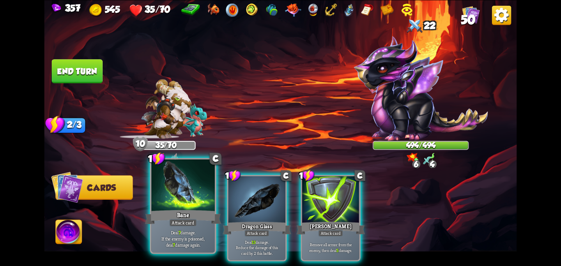
click at [182, 196] on div at bounding box center [183, 185] width 64 height 53
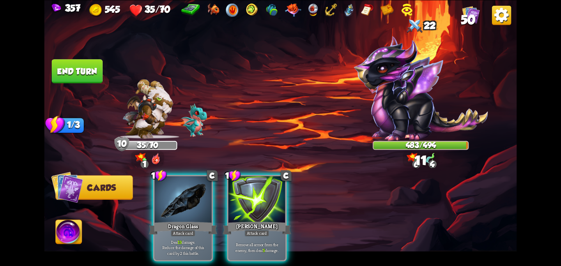
click at [182, 196] on div at bounding box center [182, 200] width 57 height 48
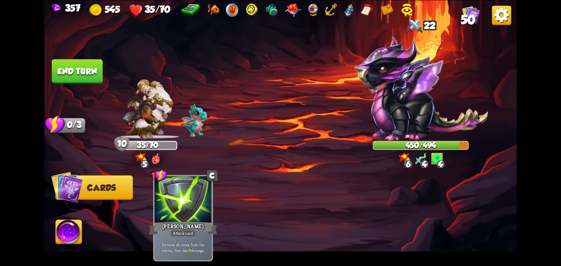
click at [76, 67] on button "End turn" at bounding box center [77, 71] width 51 height 24
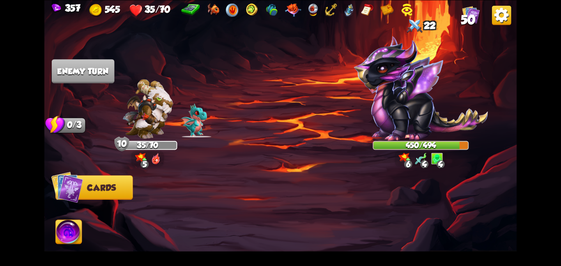
click at [52, 230] on img at bounding box center [280, 133] width 472 height 266
click at [59, 230] on img at bounding box center [69, 233] width 26 height 27
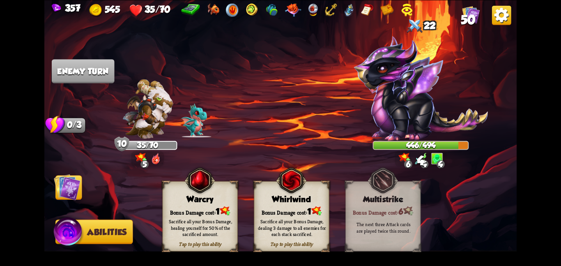
click at [186, 214] on div "Sacrifice all your Bonus Damage, healing yourself for 50% of the sacrificed amo…" at bounding box center [200, 228] width 75 height 30
click at [57, 182] on img at bounding box center [67, 186] width 27 height 27
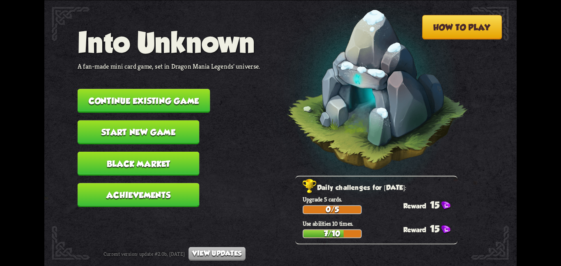
click at [115, 89] on button "Continue existing game" at bounding box center [144, 101] width 133 height 24
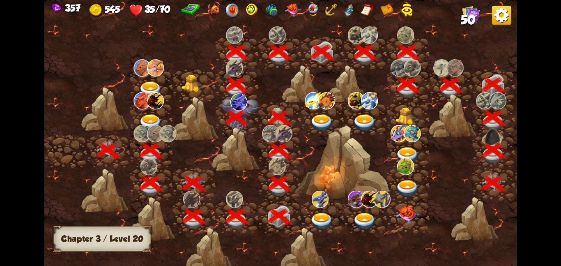
scroll to position [0, 125]
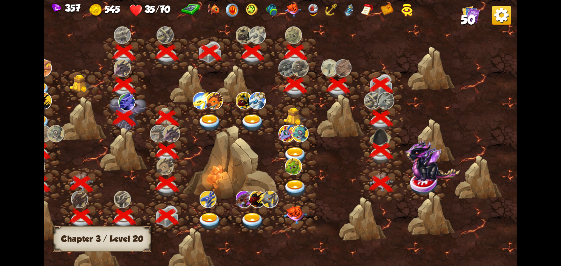
click at [414, 164] on img at bounding box center [432, 159] width 55 height 43
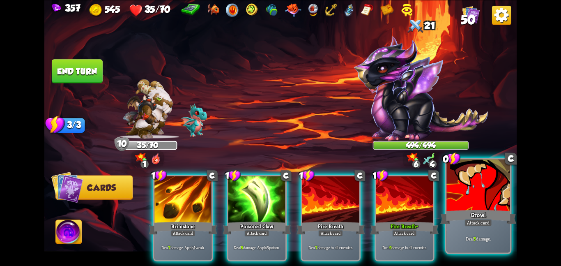
click at [461, 204] on div at bounding box center [478, 185] width 64 height 53
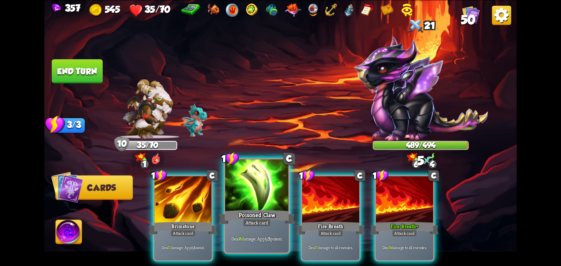
click at [238, 187] on div at bounding box center [257, 185] width 64 height 53
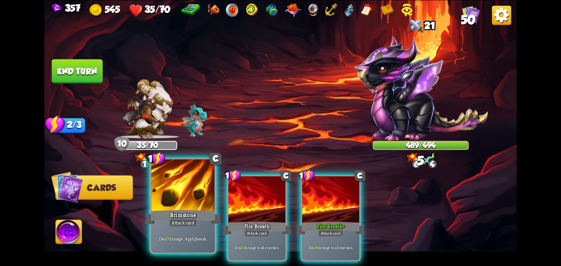
click at [170, 190] on div at bounding box center [183, 185] width 64 height 53
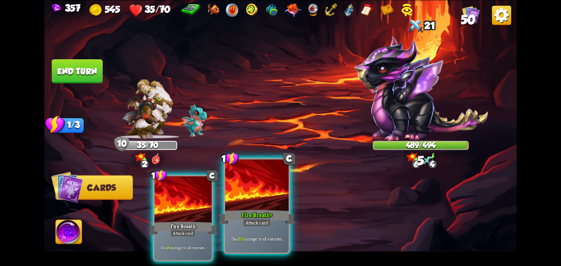
click at [282, 191] on div at bounding box center [257, 185] width 64 height 53
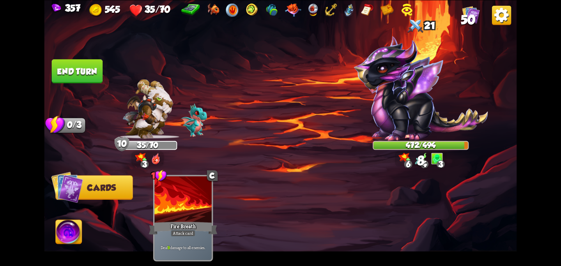
click at [68, 234] on img at bounding box center [69, 233] width 26 height 27
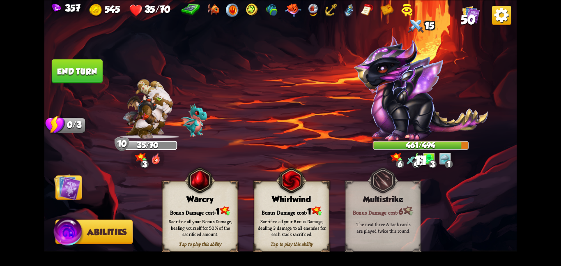
click at [193, 217] on div "Sacrifice all your Bonus Damage, healing yourself for 50% of the sacrificed amo…" at bounding box center [200, 228] width 75 height 30
click at [76, 188] on img at bounding box center [67, 186] width 27 height 27
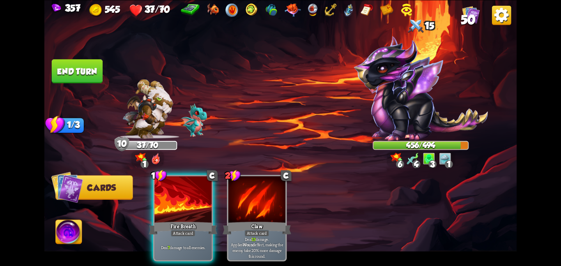
click at [86, 66] on button "End turn" at bounding box center [77, 71] width 51 height 24
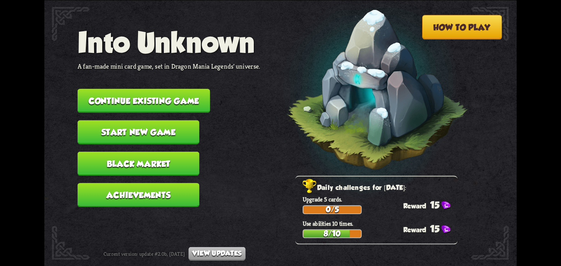
click at [180, 100] on button "Continue existing game" at bounding box center [144, 101] width 133 height 24
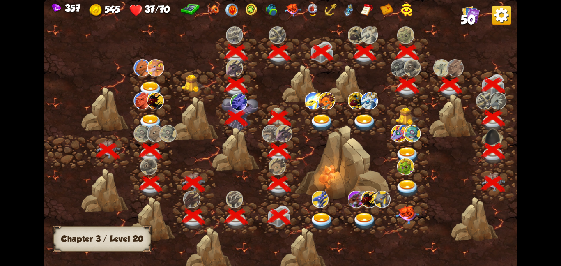
scroll to position [0, 125]
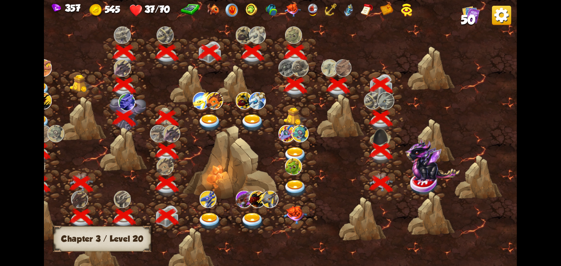
click at [419, 162] on img at bounding box center [432, 159] width 55 height 43
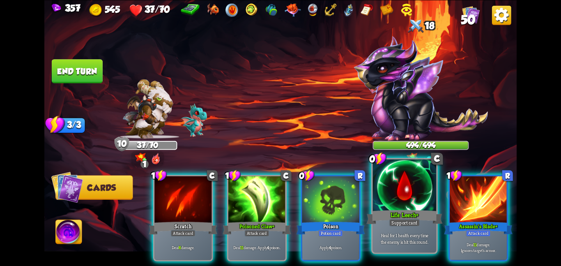
click at [377, 203] on div at bounding box center [405, 185] width 64 height 53
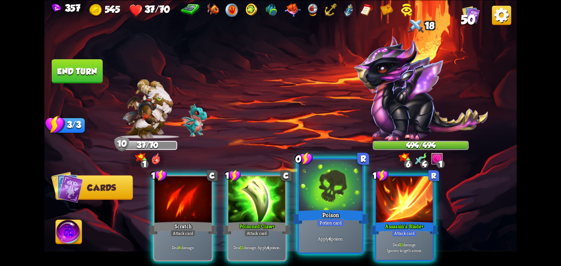
click at [321, 198] on div at bounding box center [331, 185] width 64 height 53
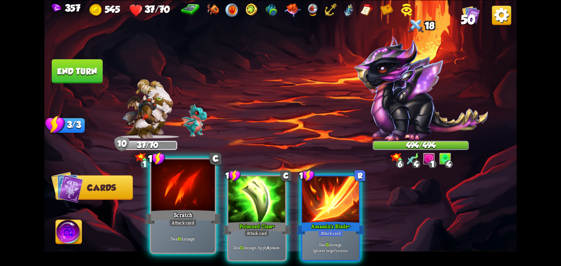
click at [179, 205] on div at bounding box center [183, 185] width 64 height 53
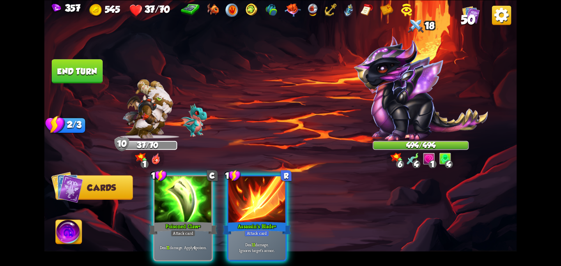
click at [179, 205] on div at bounding box center [182, 200] width 57 height 48
click at [179, 205] on div "1 C Poisoned Claw+ Attack card Deal 11 damage. Apply 4 poison. 1 R Assassin's B…" at bounding box center [328, 206] width 378 height 118
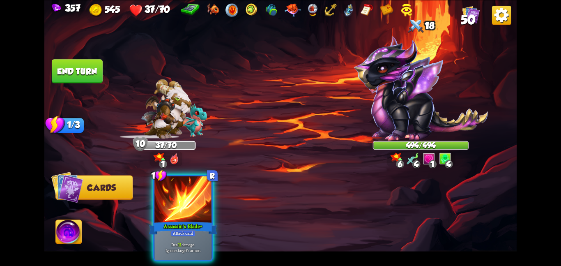
click at [179, 205] on div at bounding box center [182, 200] width 57 height 48
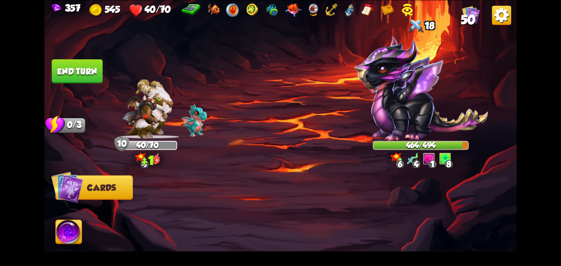
click at [59, 233] on img at bounding box center [69, 233] width 26 height 27
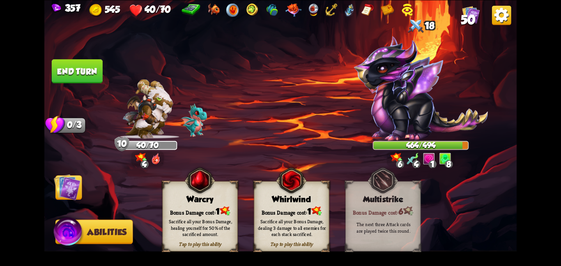
click at [206, 193] on img at bounding box center [200, 180] width 30 height 31
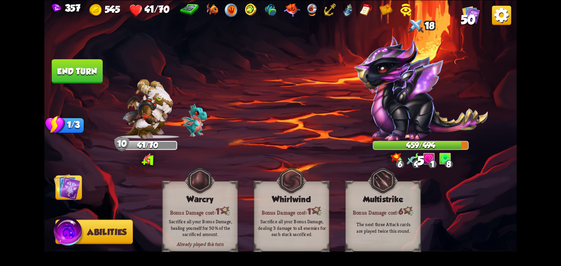
click at [73, 182] on img at bounding box center [67, 186] width 27 height 27
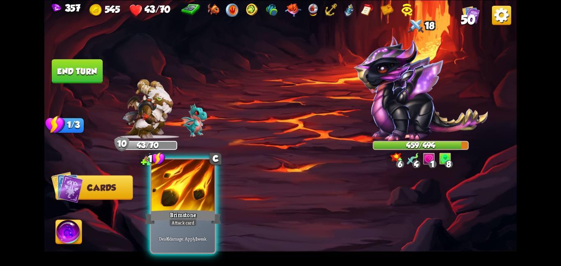
click at [159, 193] on div at bounding box center [183, 185] width 64 height 53
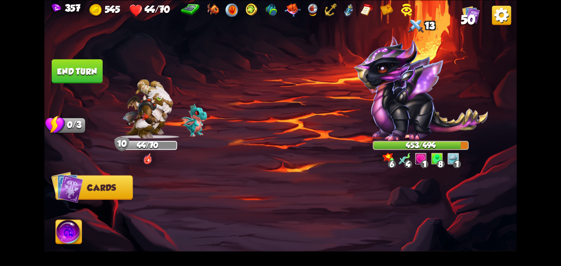
click at [82, 73] on button "End turn" at bounding box center [77, 71] width 51 height 24
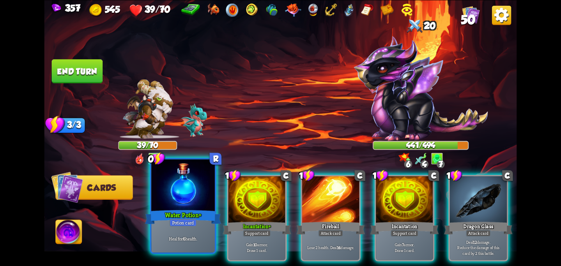
click at [197, 197] on div at bounding box center [183, 185] width 64 height 53
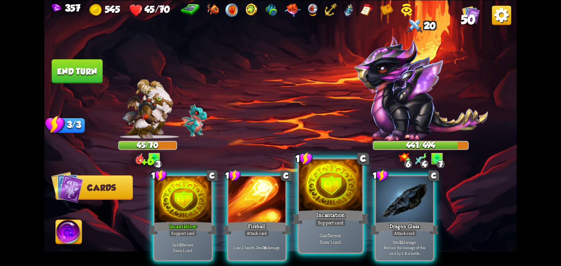
click at [315, 195] on div at bounding box center [331, 185] width 64 height 53
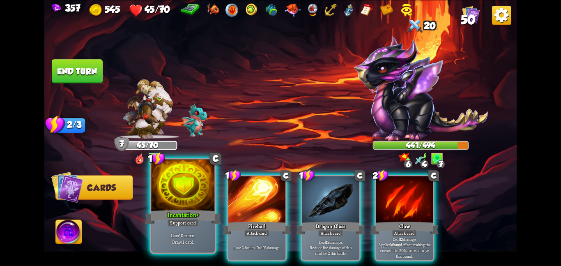
click at [172, 205] on div at bounding box center [183, 185] width 64 height 53
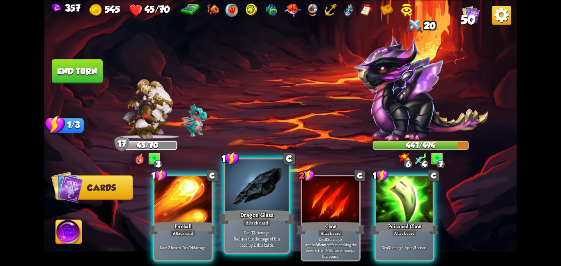
click at [279, 202] on div at bounding box center [257, 185] width 64 height 53
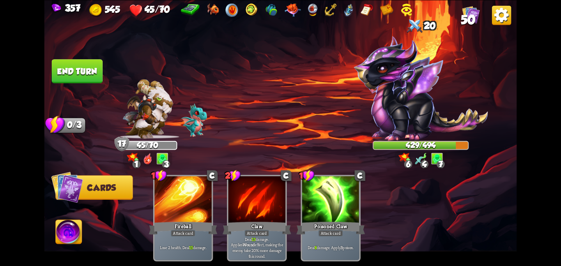
click at [62, 225] on img at bounding box center [69, 233] width 26 height 27
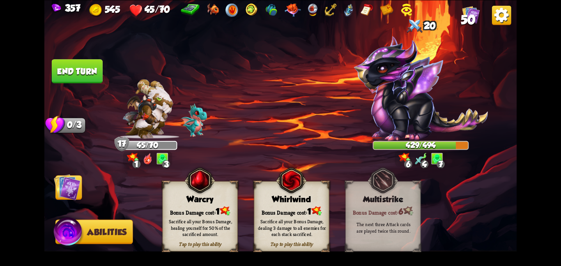
click at [176, 213] on div "Sacrifice all your Bonus Damage, healing yourself for 50% of the sacrificed amo…" at bounding box center [200, 228] width 75 height 30
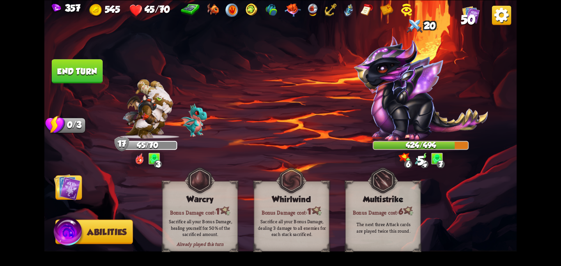
click at [80, 195] on button "Cards" at bounding box center [68, 187] width 27 height 24
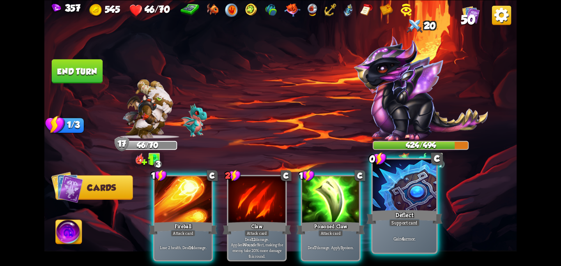
click at [403, 206] on div at bounding box center [405, 185] width 64 height 53
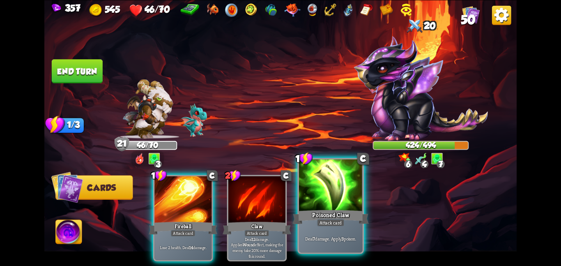
click at [310, 187] on div at bounding box center [331, 185] width 64 height 53
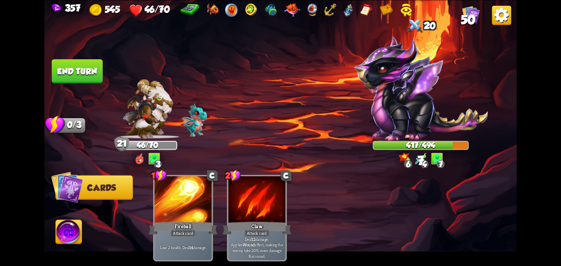
click at [98, 70] on button "End turn" at bounding box center [77, 71] width 51 height 24
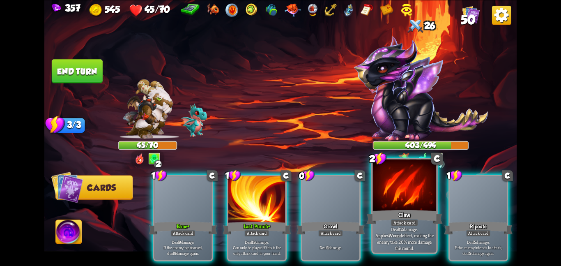
click at [395, 190] on div at bounding box center [405, 185] width 64 height 53
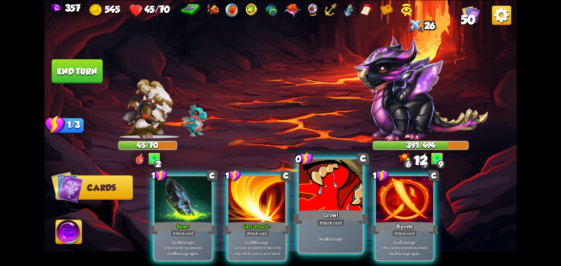
click at [333, 193] on div at bounding box center [331, 185] width 64 height 53
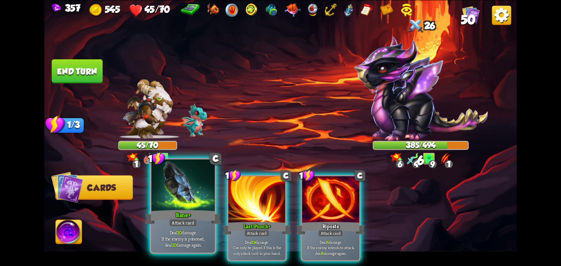
click at [189, 179] on div at bounding box center [183, 185] width 64 height 53
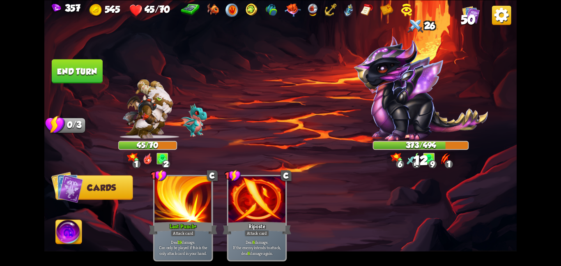
click at [79, 64] on button "End turn" at bounding box center [77, 71] width 51 height 24
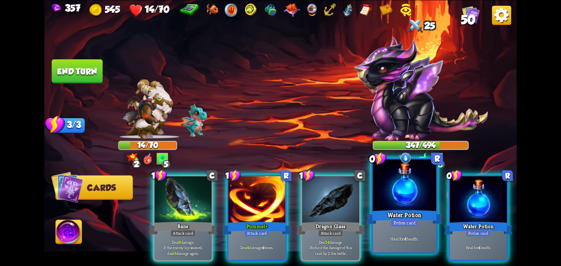
click at [417, 234] on div "Heal for 4 health." at bounding box center [405, 238] width 64 height 28
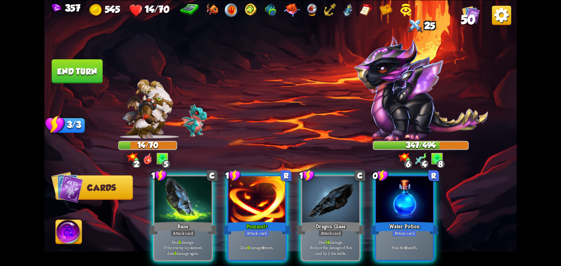
click at [417, 234] on div "Heal for 4 health." at bounding box center [404, 246] width 57 height 25
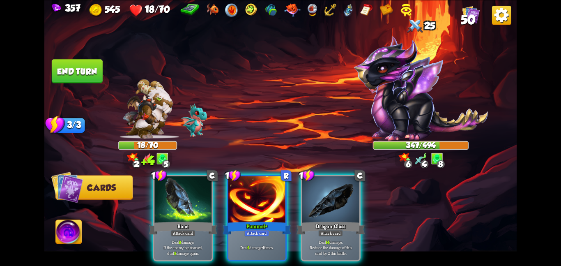
click at [417, 234] on div "1 C Bane Attack card Deal 8 damage. If the enemy is poisoned, deal 8 damage aga…" at bounding box center [328, 206] width 378 height 118
click at [91, 65] on button "End turn" at bounding box center [77, 71] width 51 height 24
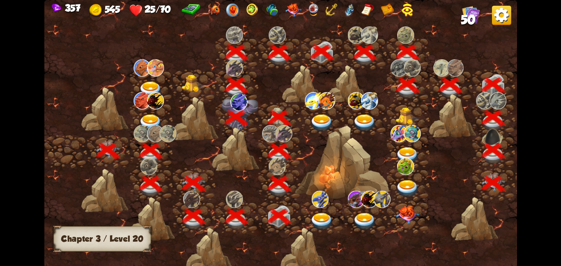
scroll to position [0, 125]
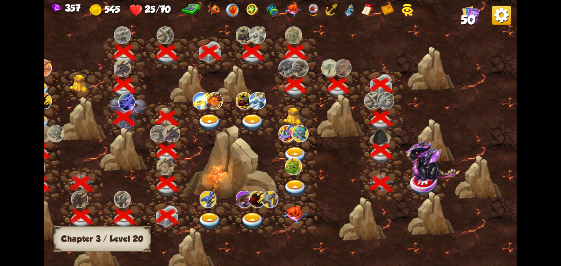
click at [413, 189] on img at bounding box center [425, 183] width 30 height 24
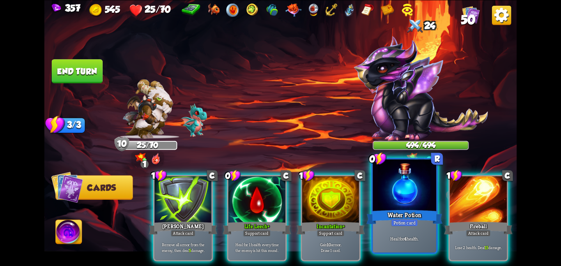
click at [394, 191] on div at bounding box center [405, 185] width 64 height 53
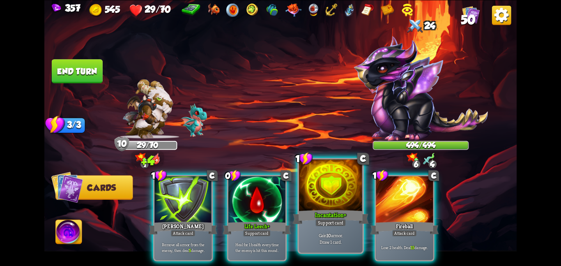
click at [337, 187] on div at bounding box center [331, 185] width 64 height 53
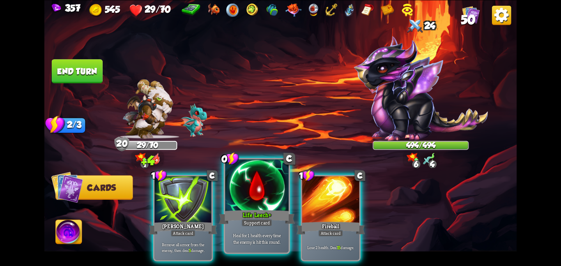
click at [246, 193] on div at bounding box center [257, 185] width 64 height 53
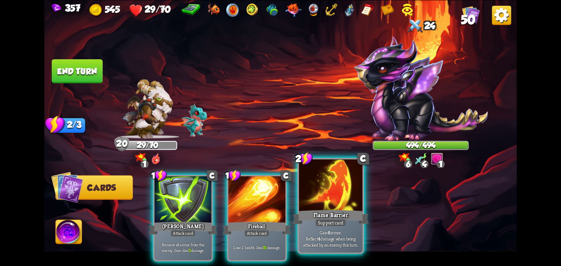
click at [326, 191] on div at bounding box center [331, 185] width 64 height 53
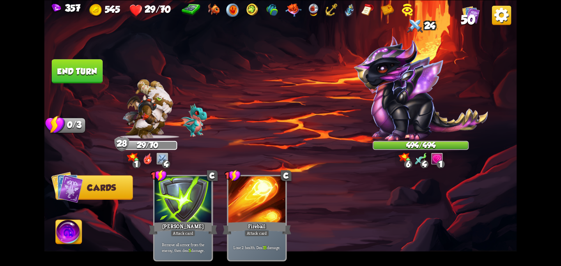
click at [83, 75] on button "End turn" at bounding box center [77, 71] width 52 height 25
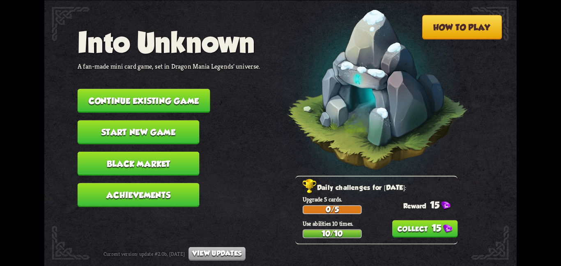
click at [182, 97] on button "Continue existing game" at bounding box center [144, 101] width 133 height 24
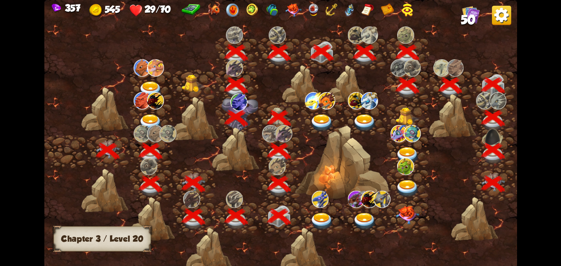
scroll to position [0, 125]
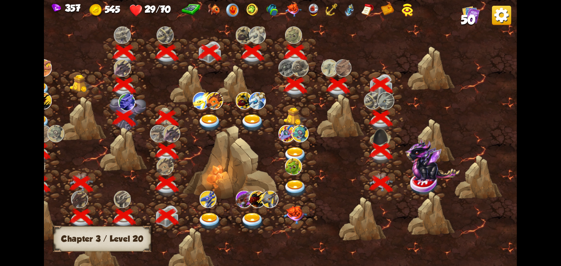
click at [422, 165] on img at bounding box center [432, 159] width 55 height 43
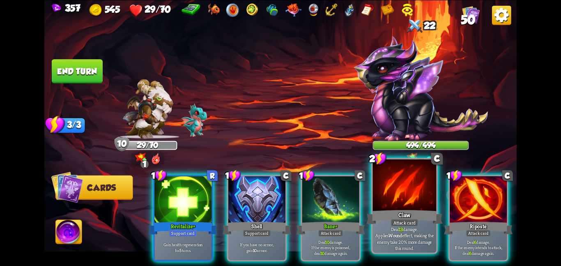
click at [409, 218] on div "Claw" at bounding box center [404, 216] width 76 height 17
click at [444, 220] on div "Riposte" at bounding box center [478, 227] width 69 height 15
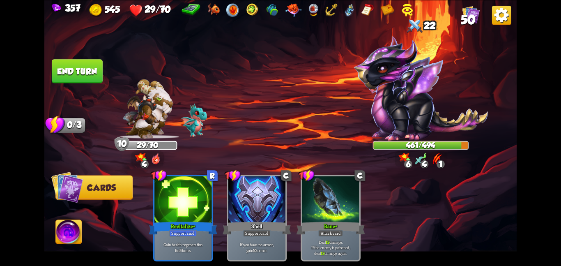
click at [59, 67] on button "End turn" at bounding box center [77, 71] width 51 height 24
